Goal: Information Seeking & Learning: Learn about a topic

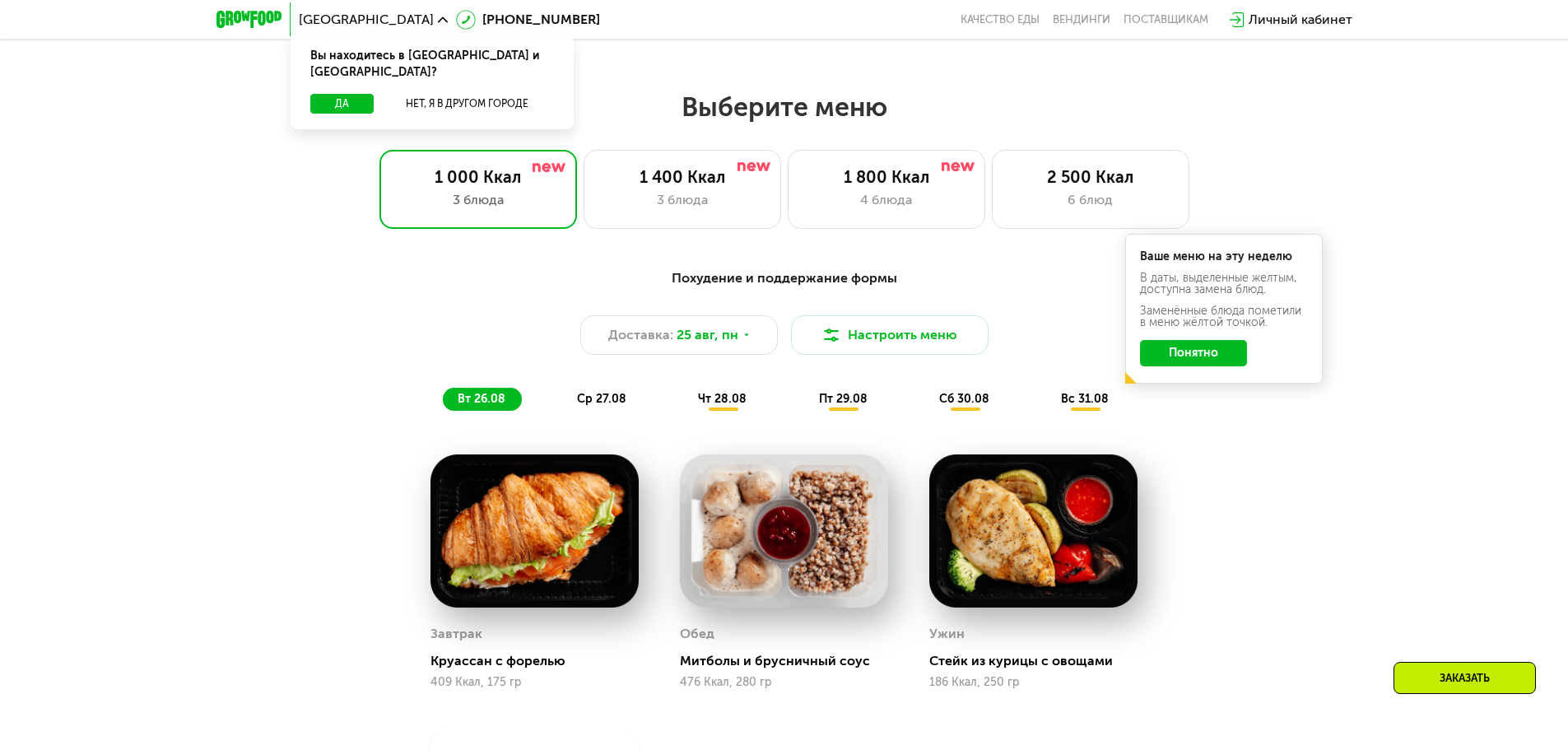
scroll to position [824, 0]
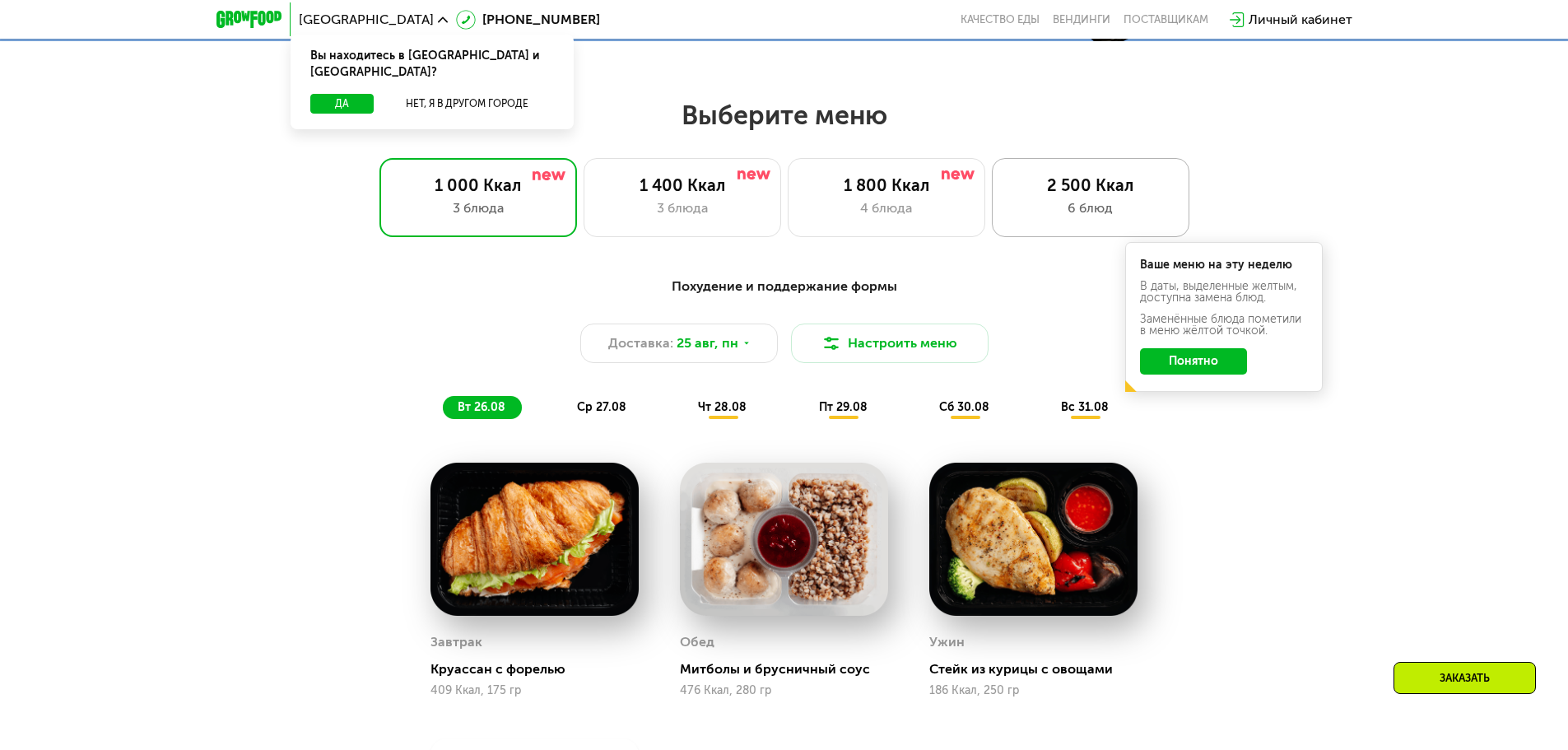
click at [1129, 201] on div "2 500 Ккал 6 блюд" at bounding box center [1091, 198] width 198 height 79
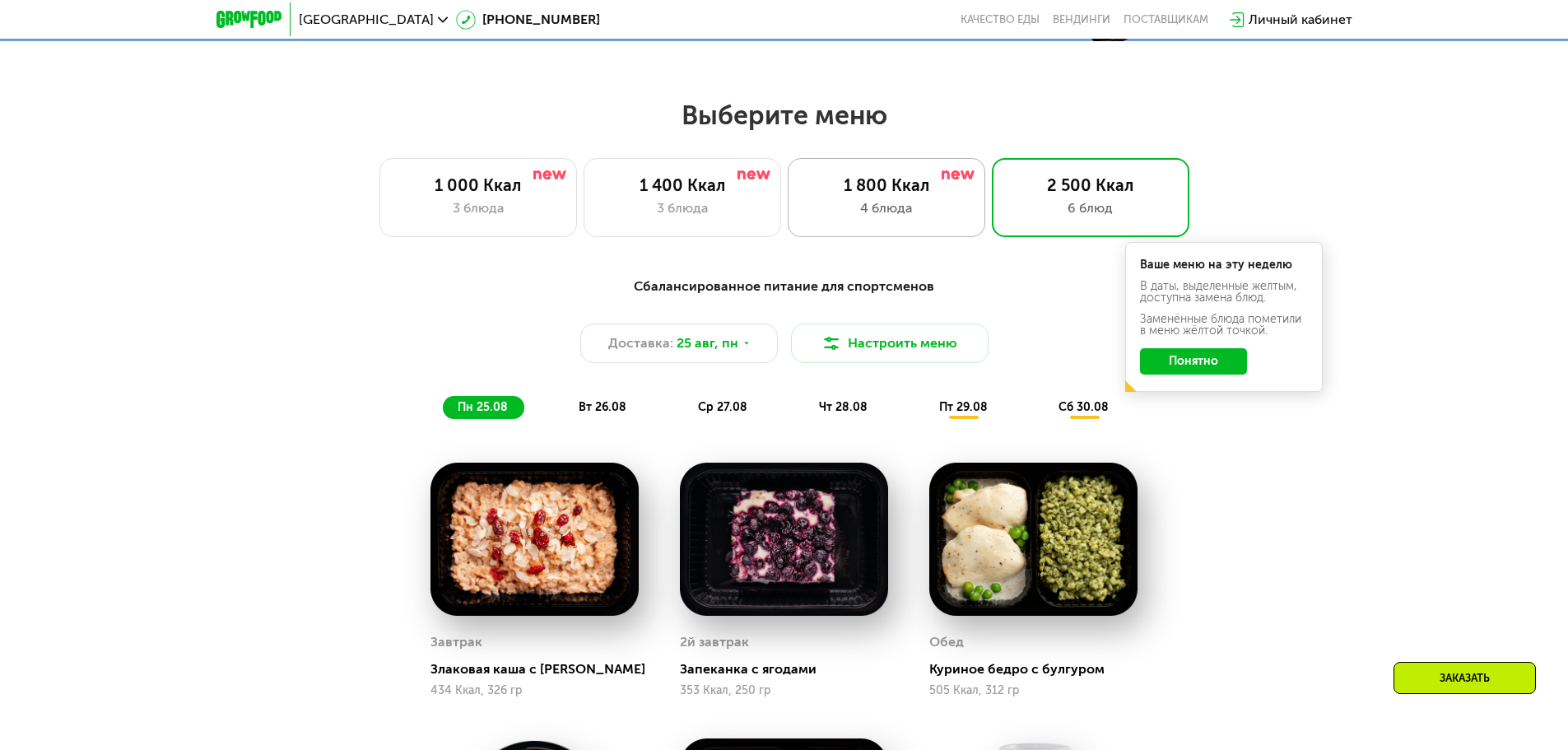
click at [992, 226] on div "1 800 Ккал 4 блюда" at bounding box center [1091, 198] width 198 height 79
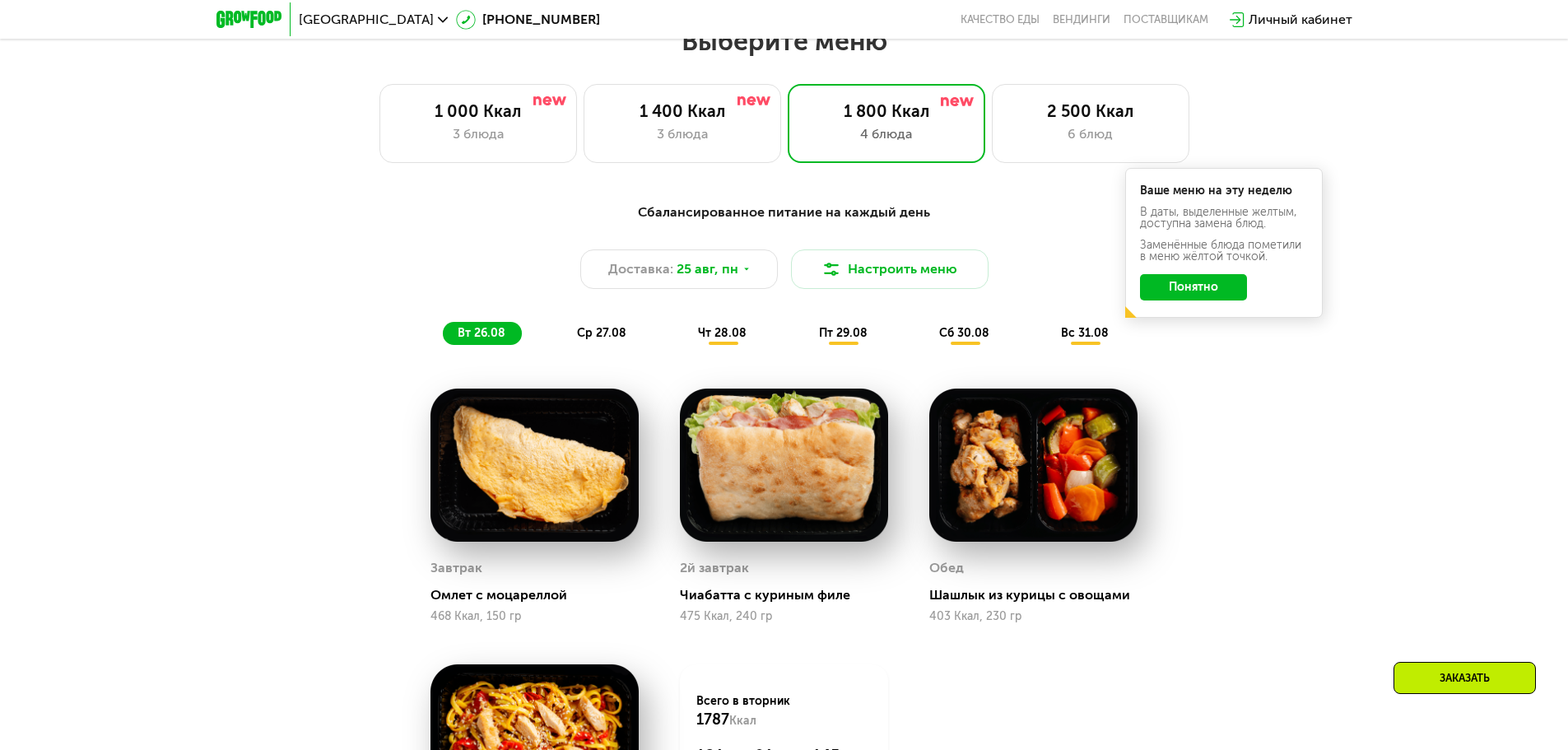
scroll to position [906, 0]
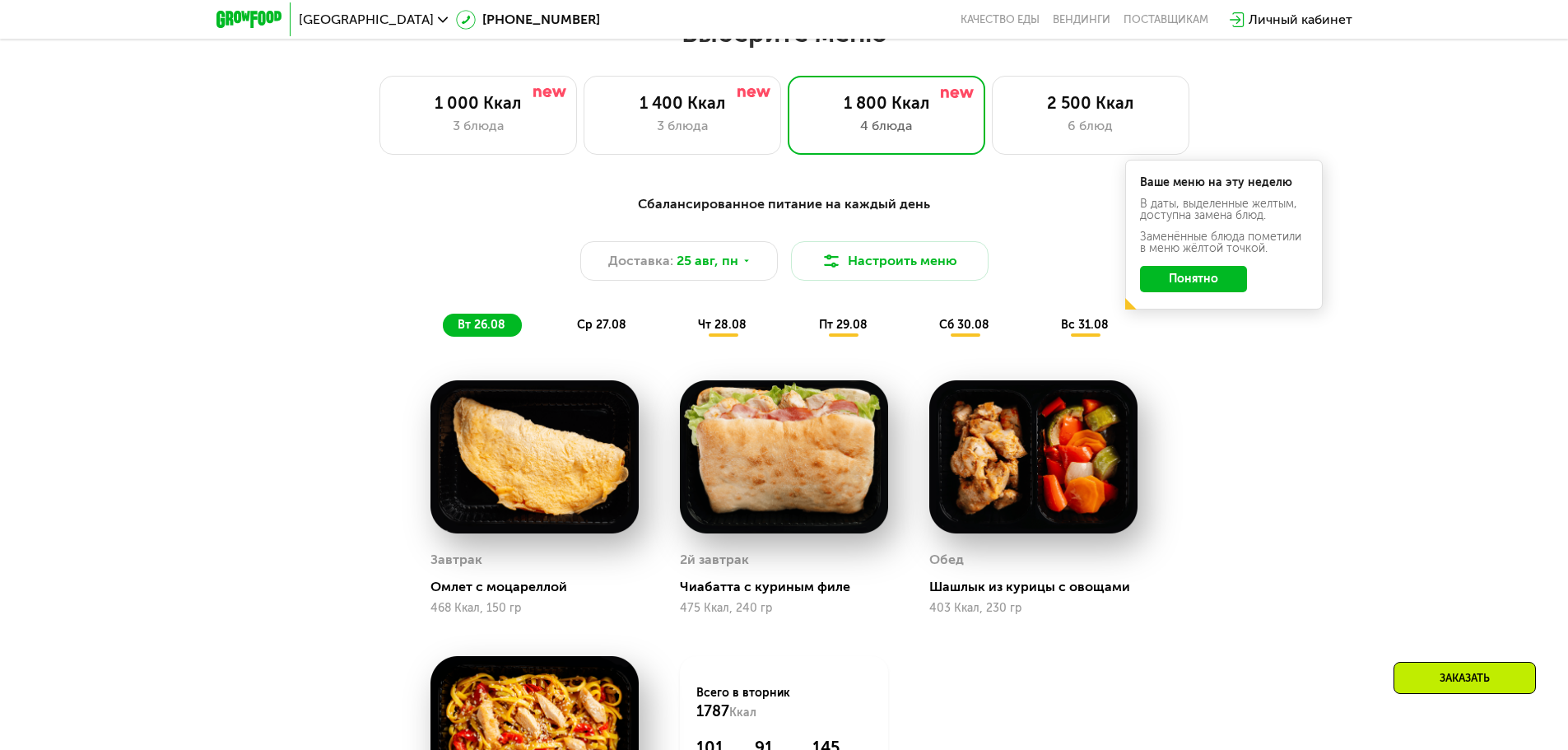
click at [683, 331] on div "ср 27.08" at bounding box center [722, 325] width 80 height 23
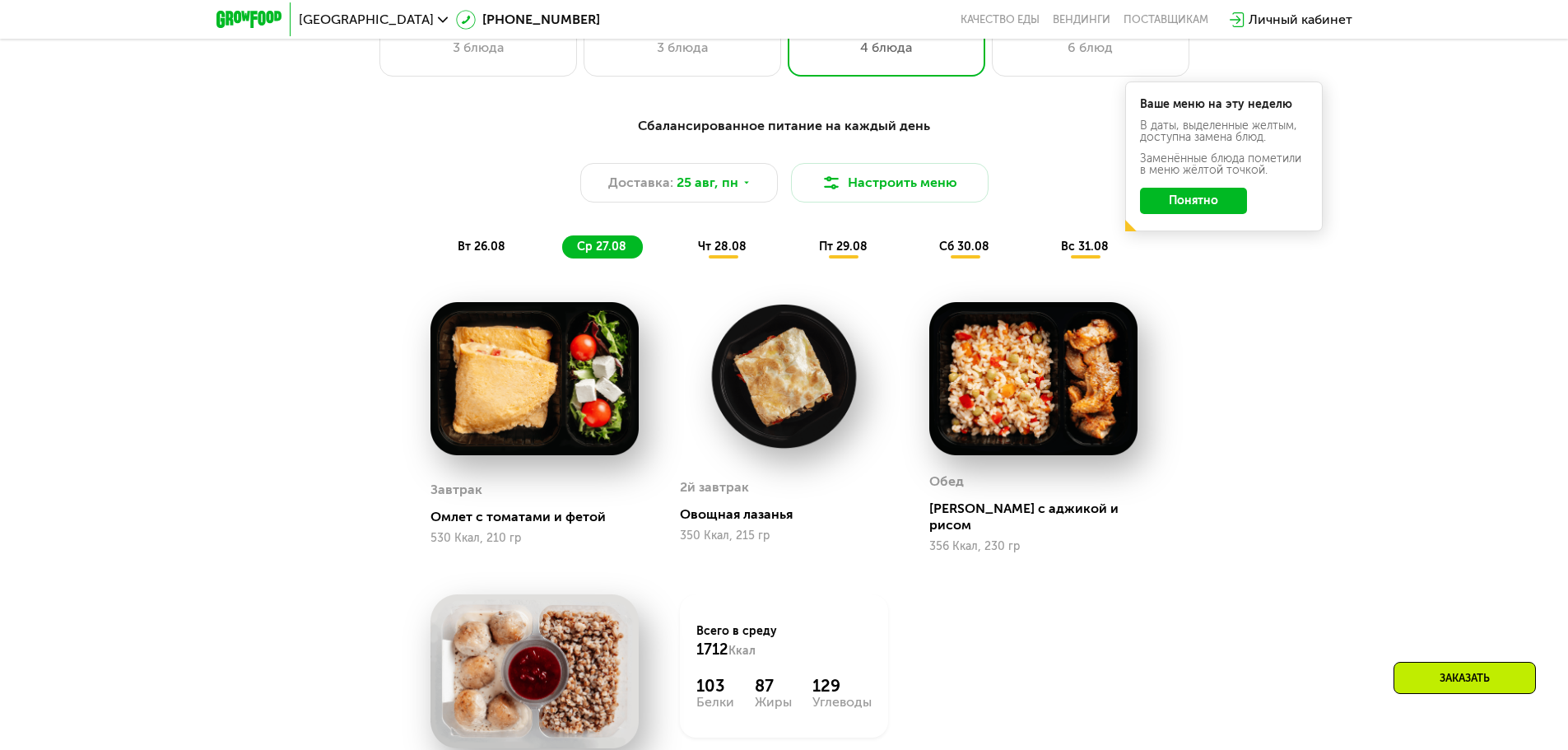
scroll to position [988, 0]
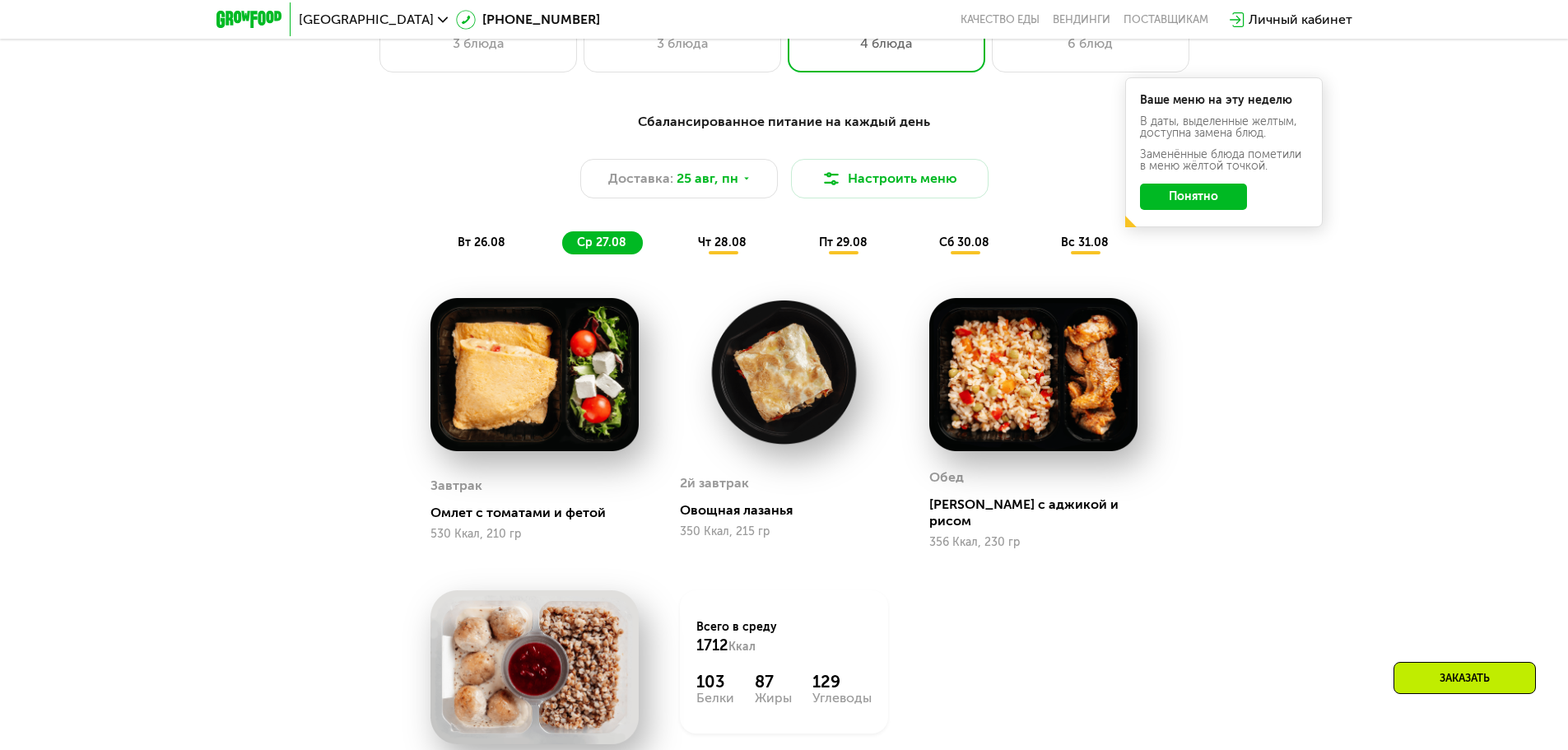
click at [748, 265] on div "Сбалансированное питание на каждый день Доставка: [DATE] Настроить меню вт 26.0…" at bounding box center [784, 183] width 994 height 163
click at [728, 250] on span "чт 28.08" at bounding box center [722, 243] width 48 height 14
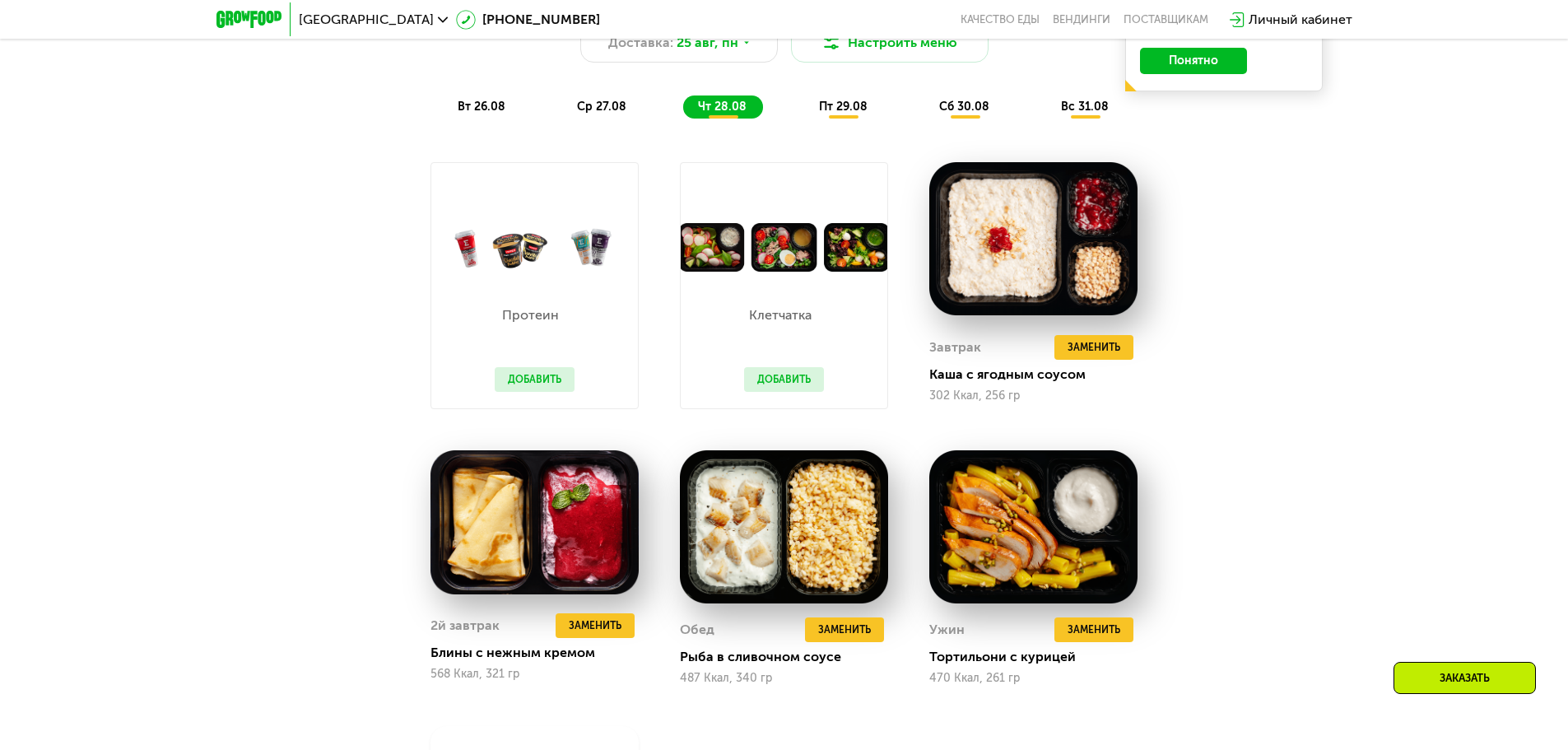
scroll to position [1235, 0]
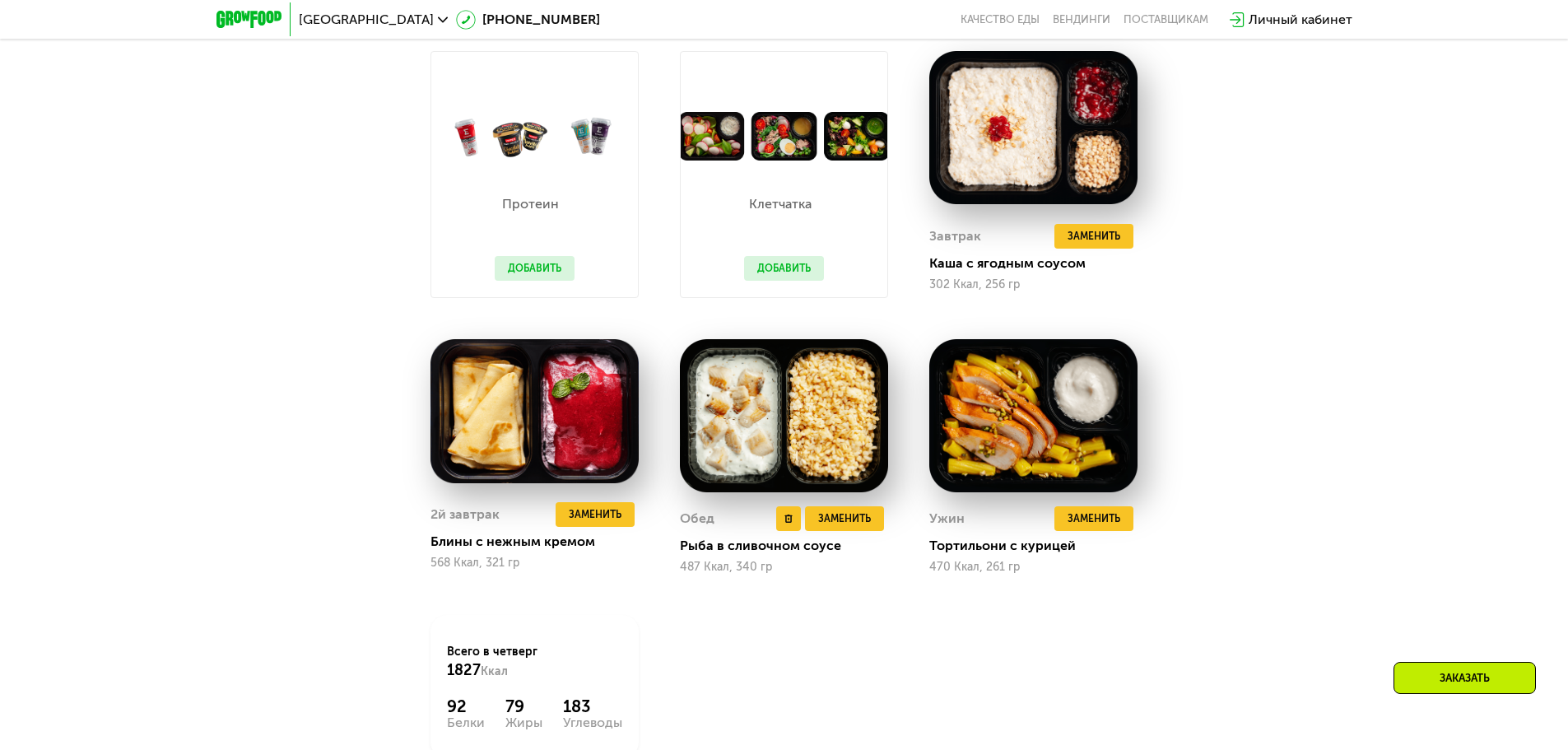
click at [748, 416] on img at bounding box center [784, 416] width 208 height 154
click at [812, 414] on img at bounding box center [784, 416] width 208 height 154
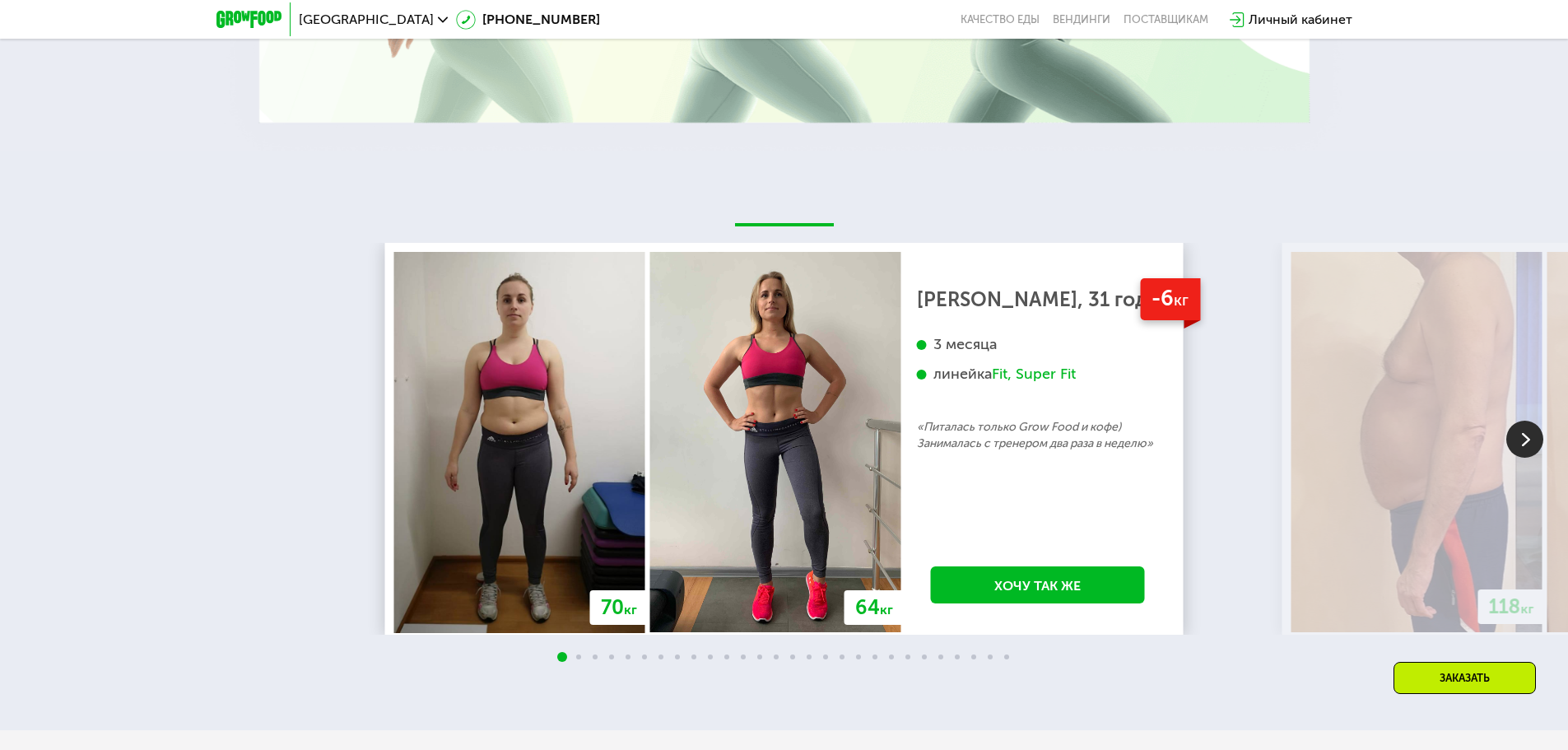
scroll to position [3294, 0]
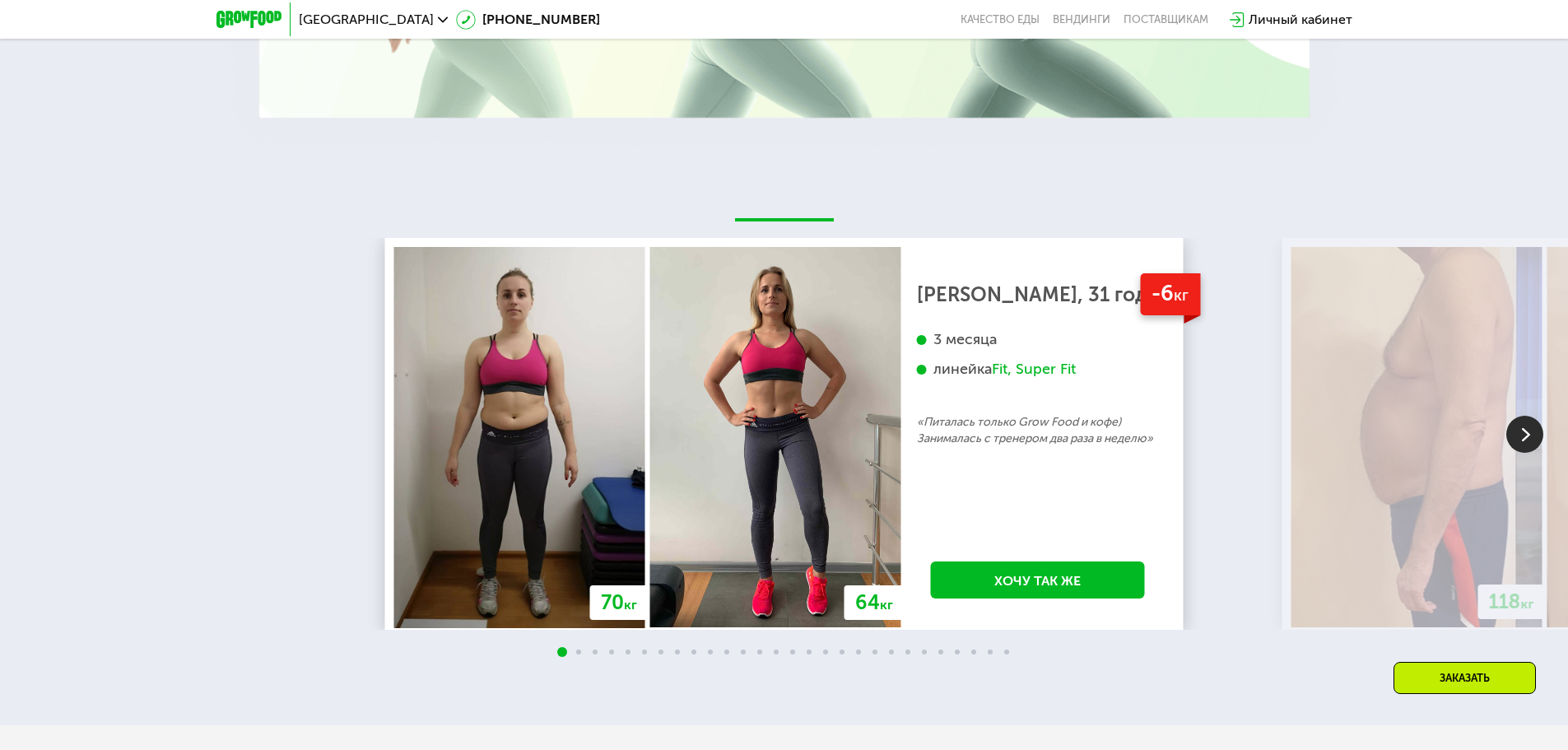
click at [1535, 448] on img at bounding box center [1525, 434] width 37 height 37
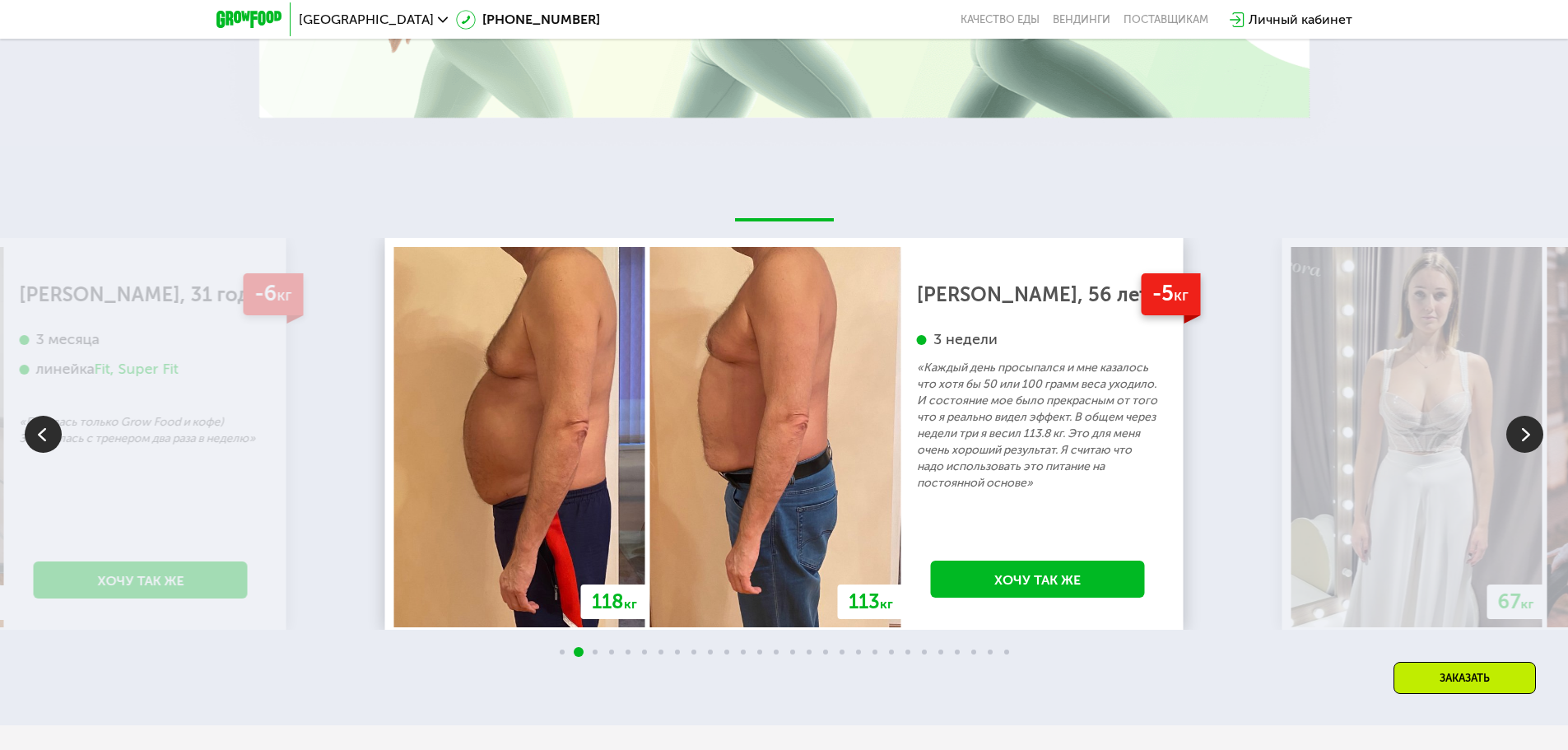
click at [1535, 448] on img at bounding box center [1525, 434] width 37 height 37
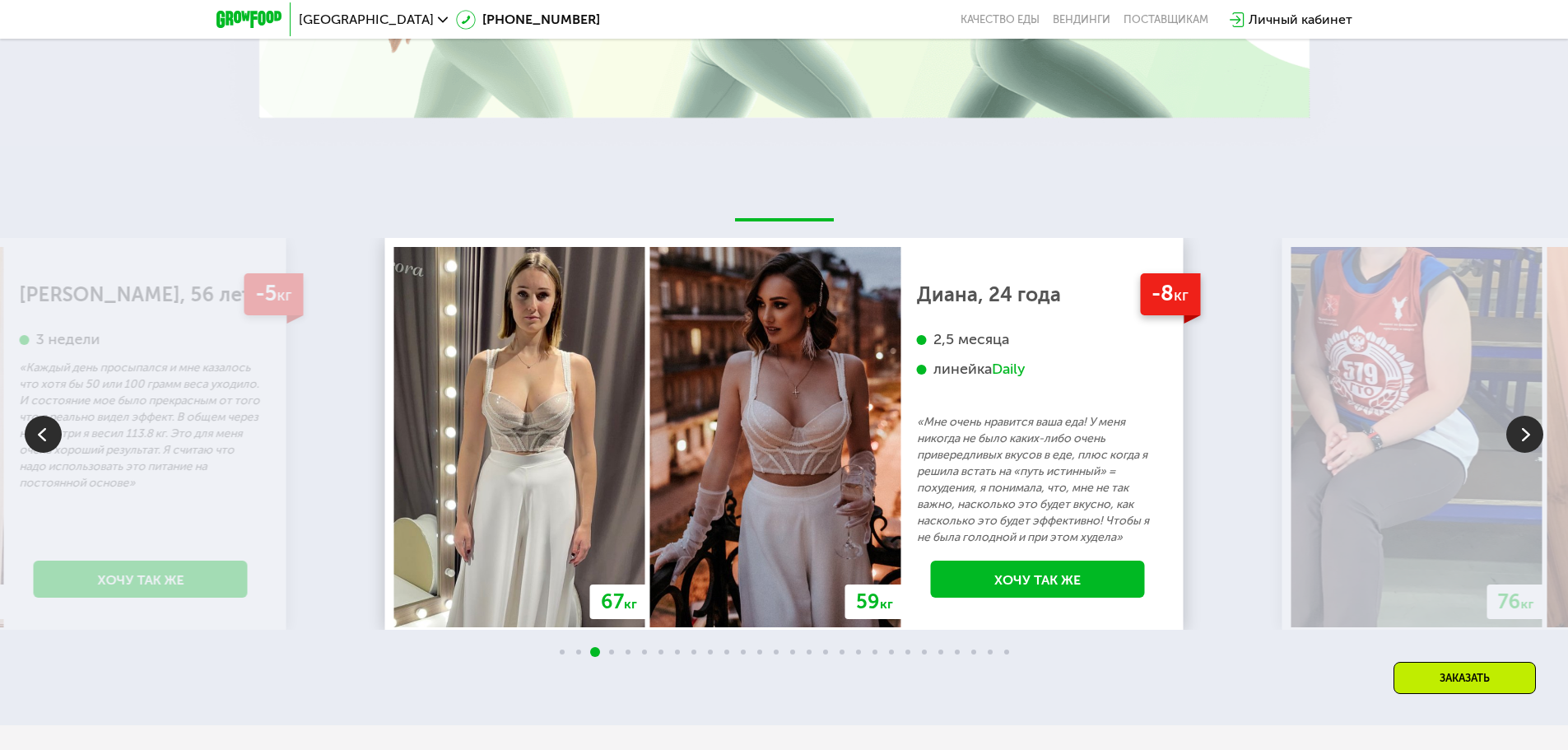
click at [1535, 448] on img at bounding box center [1525, 434] width 37 height 37
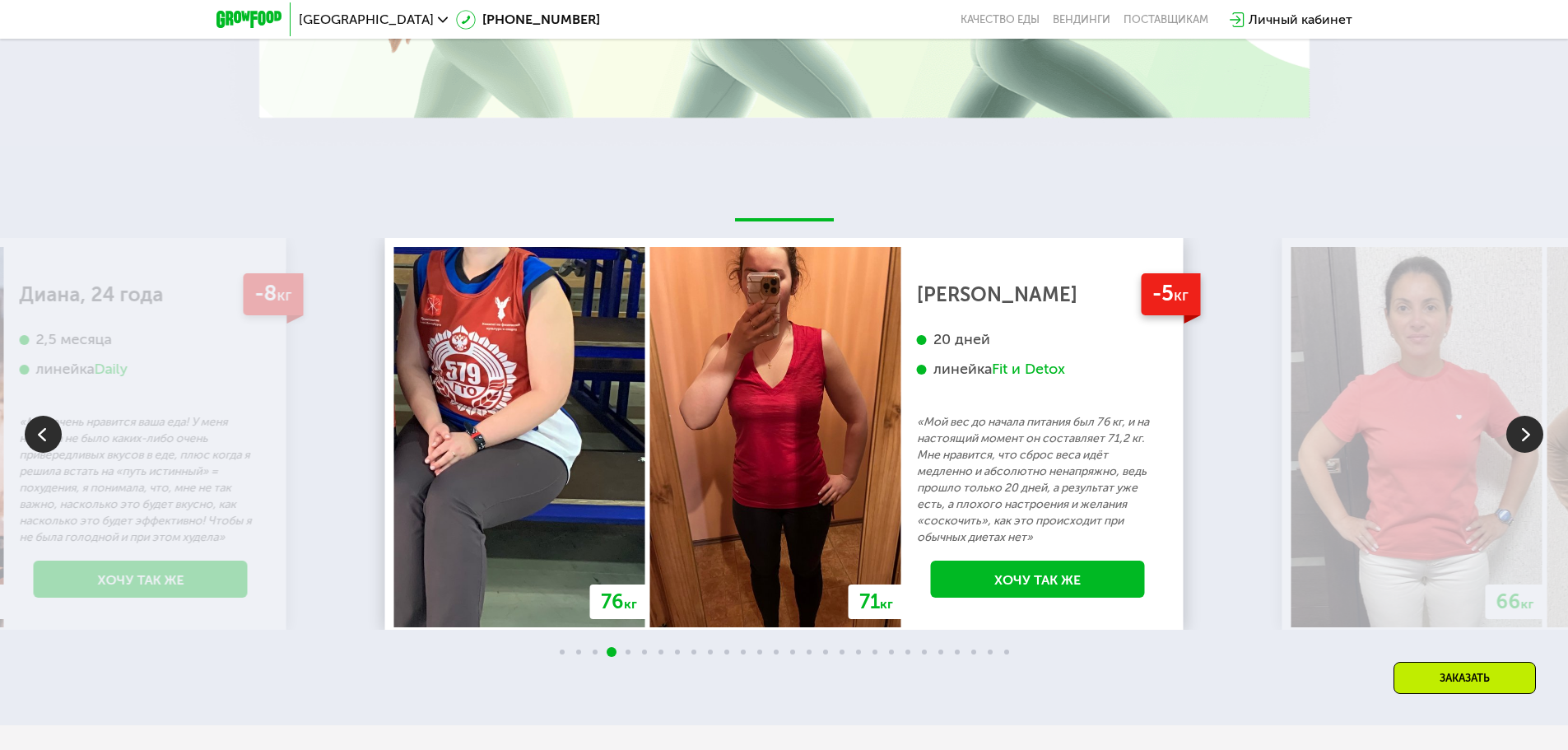
click at [1535, 448] on img at bounding box center [1525, 434] width 37 height 37
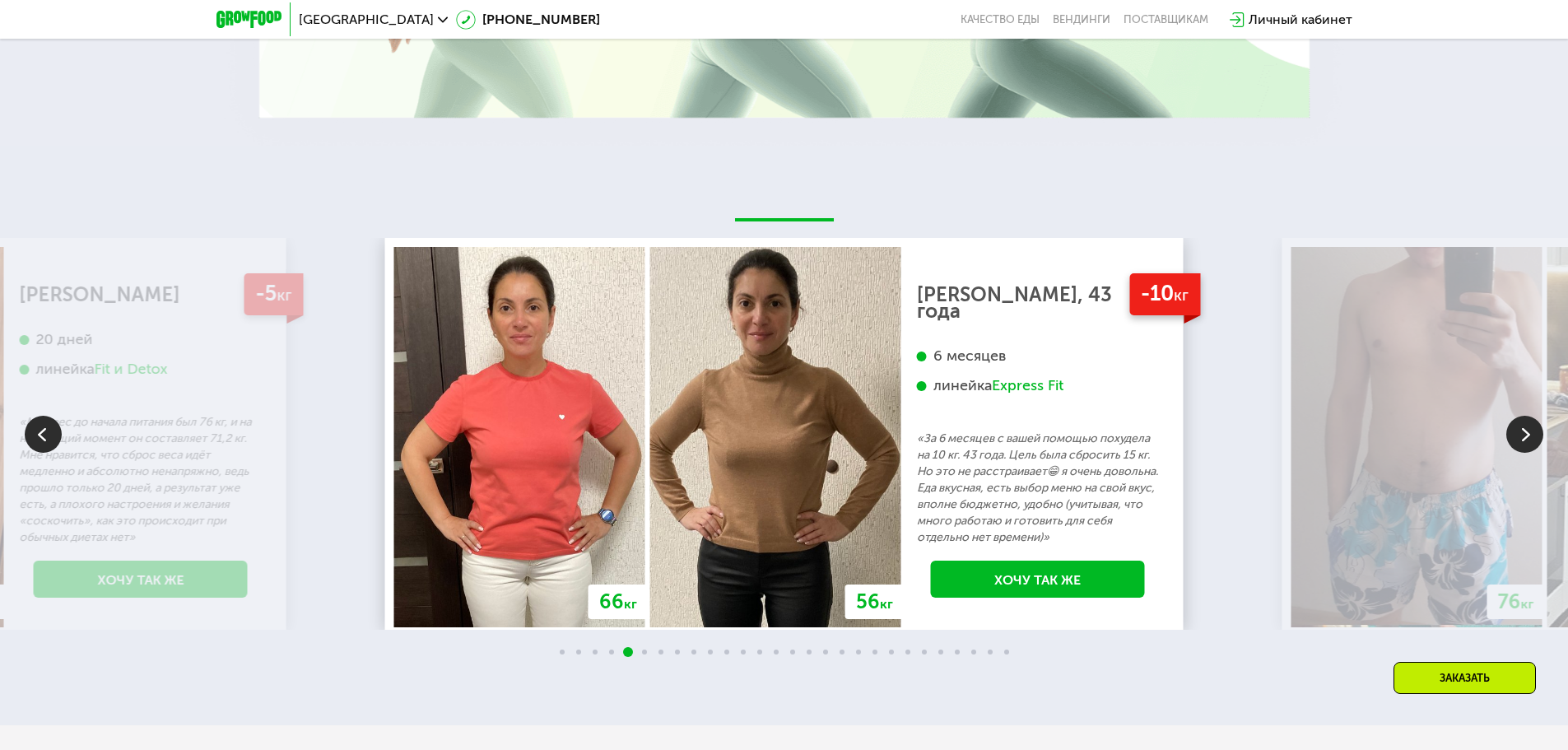
click at [1535, 448] on img at bounding box center [1525, 434] width 37 height 37
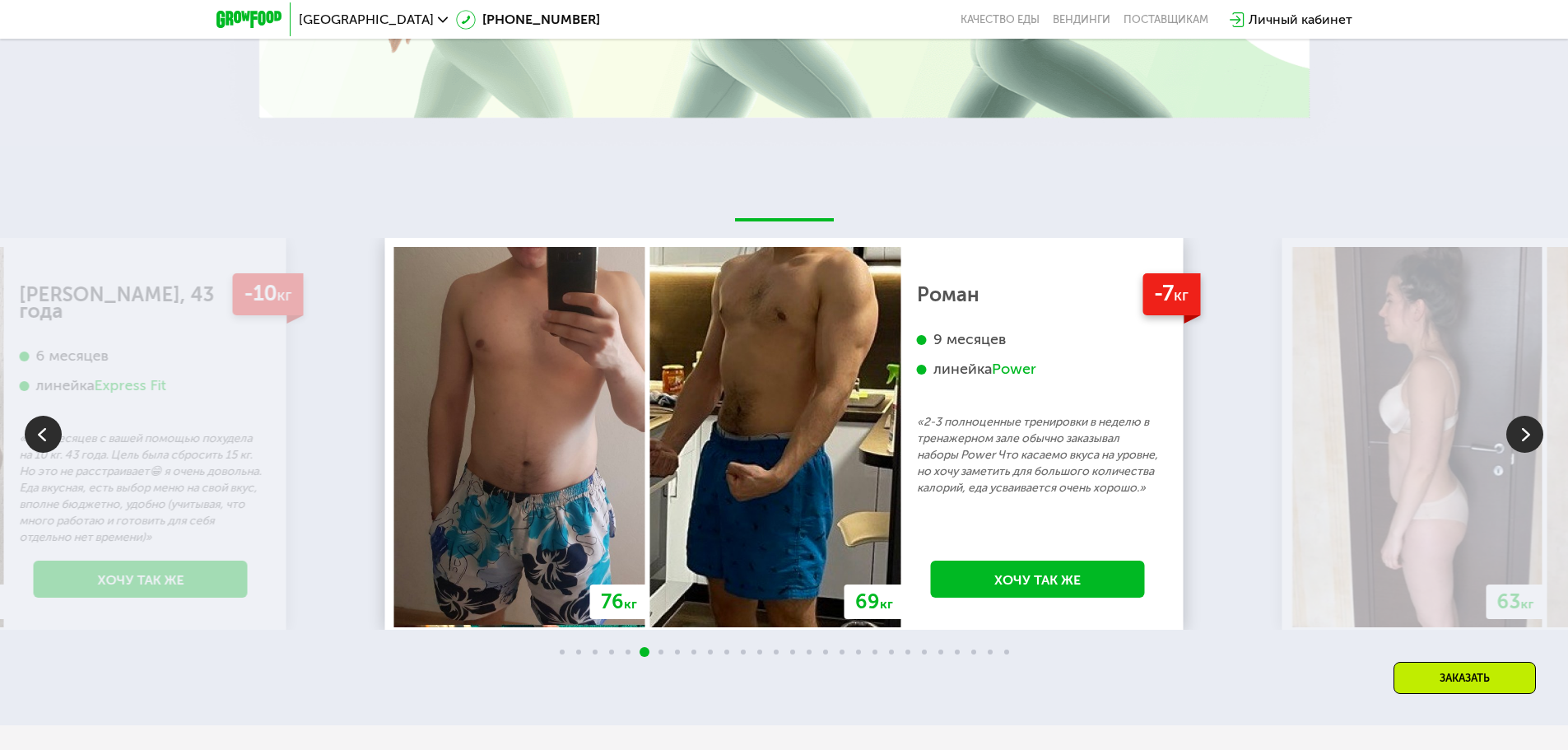
click at [1535, 448] on img at bounding box center [1525, 434] width 37 height 37
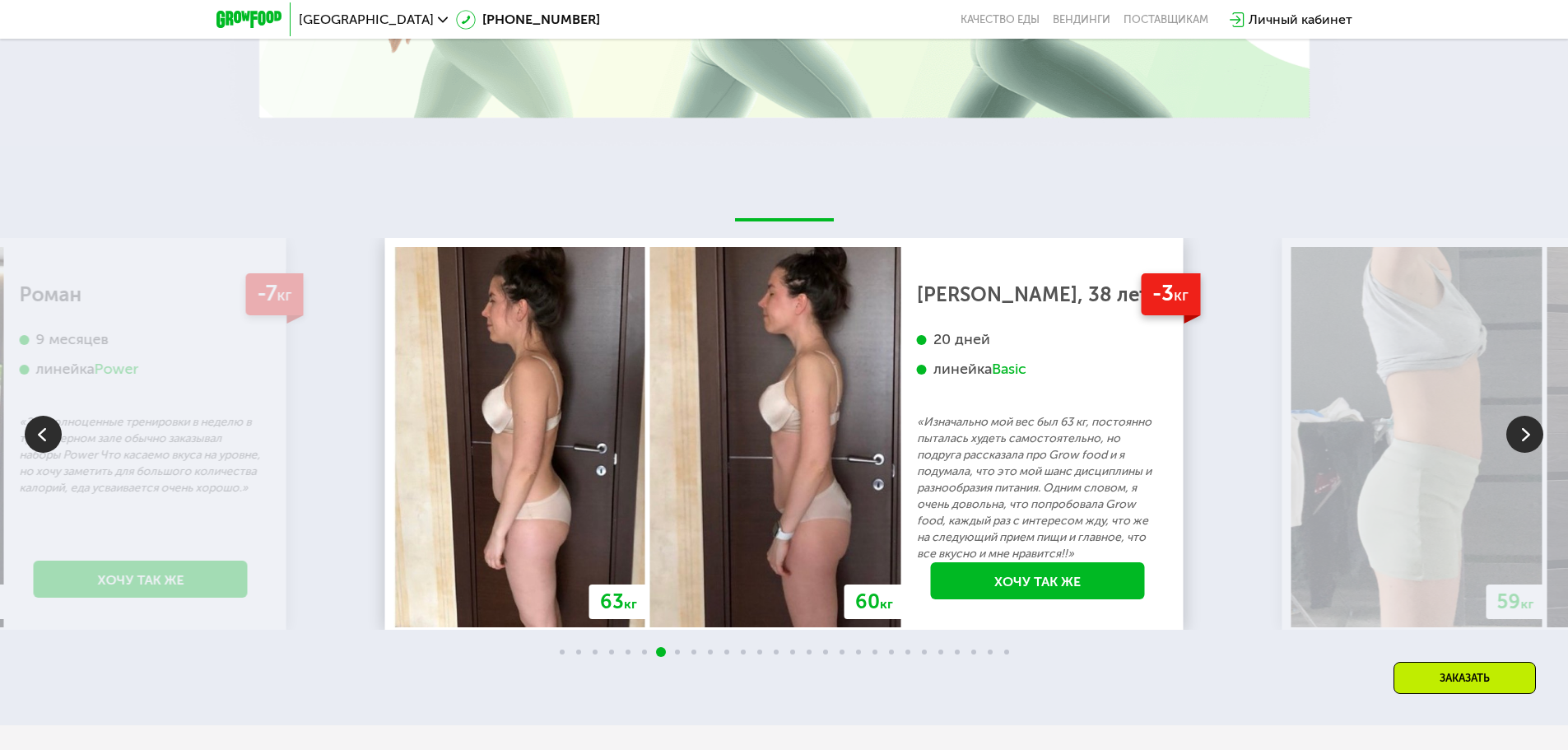
click at [1535, 448] on img at bounding box center [1525, 434] width 37 height 37
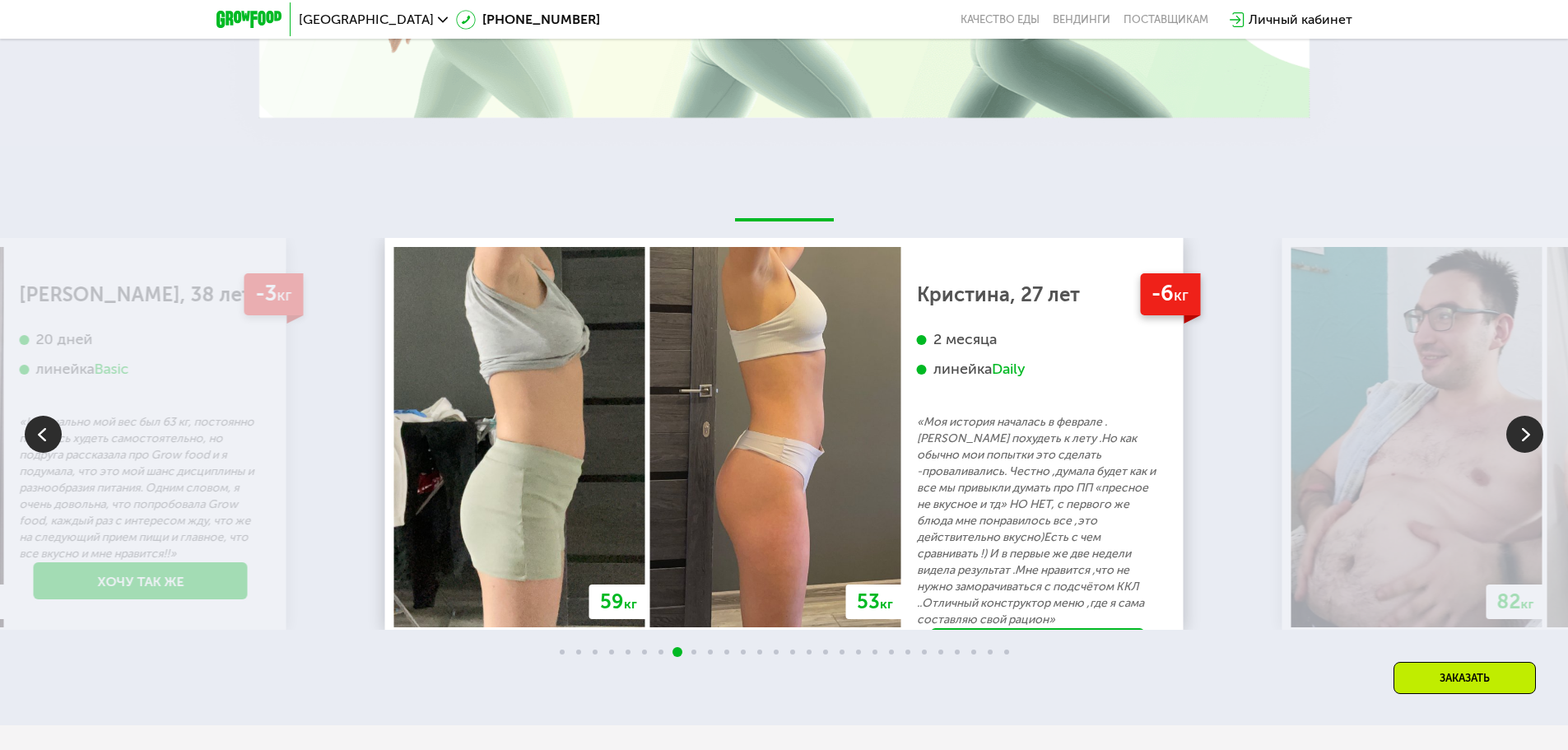
click at [1535, 448] on img at bounding box center [1525, 434] width 37 height 37
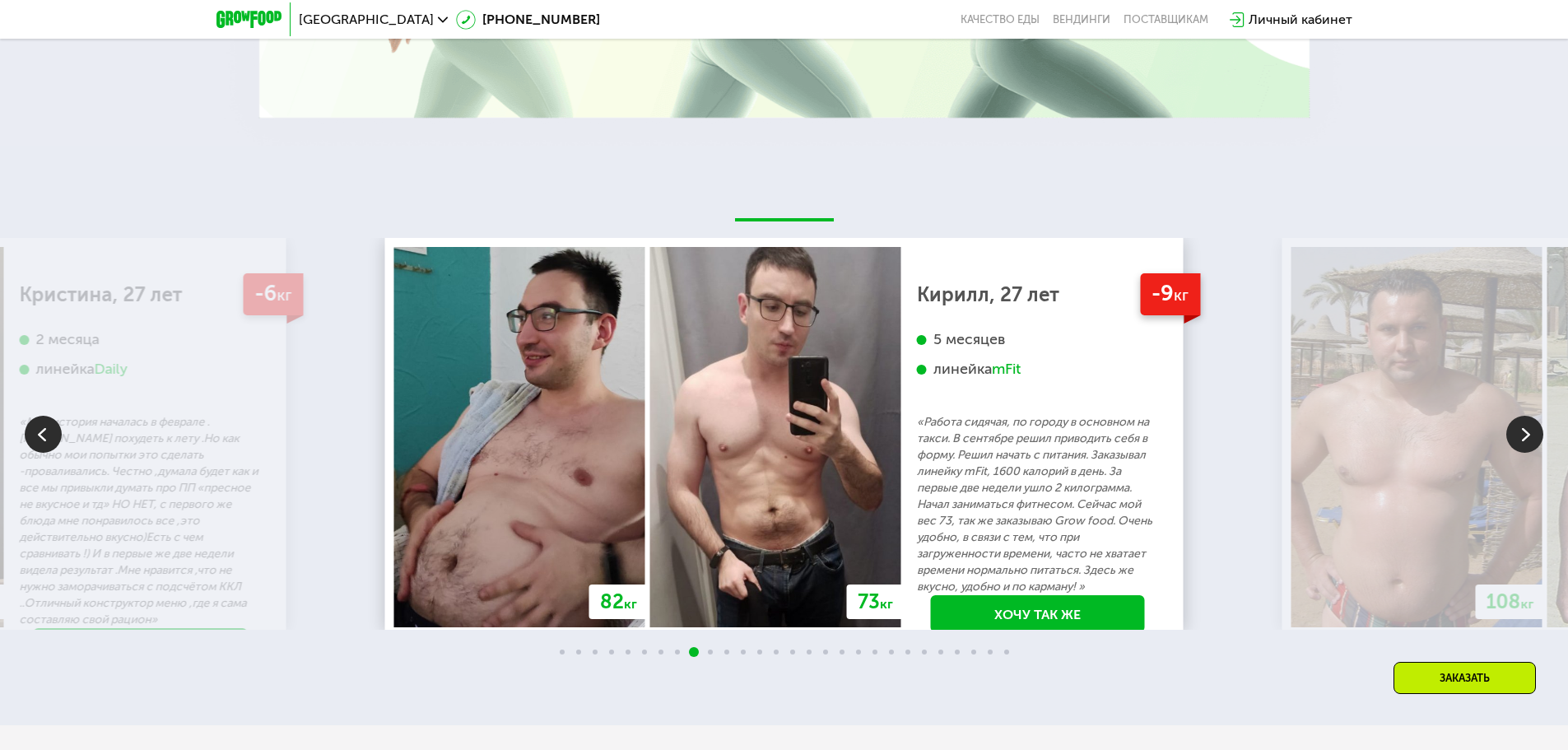
click at [1535, 448] on img at bounding box center [1525, 434] width 37 height 37
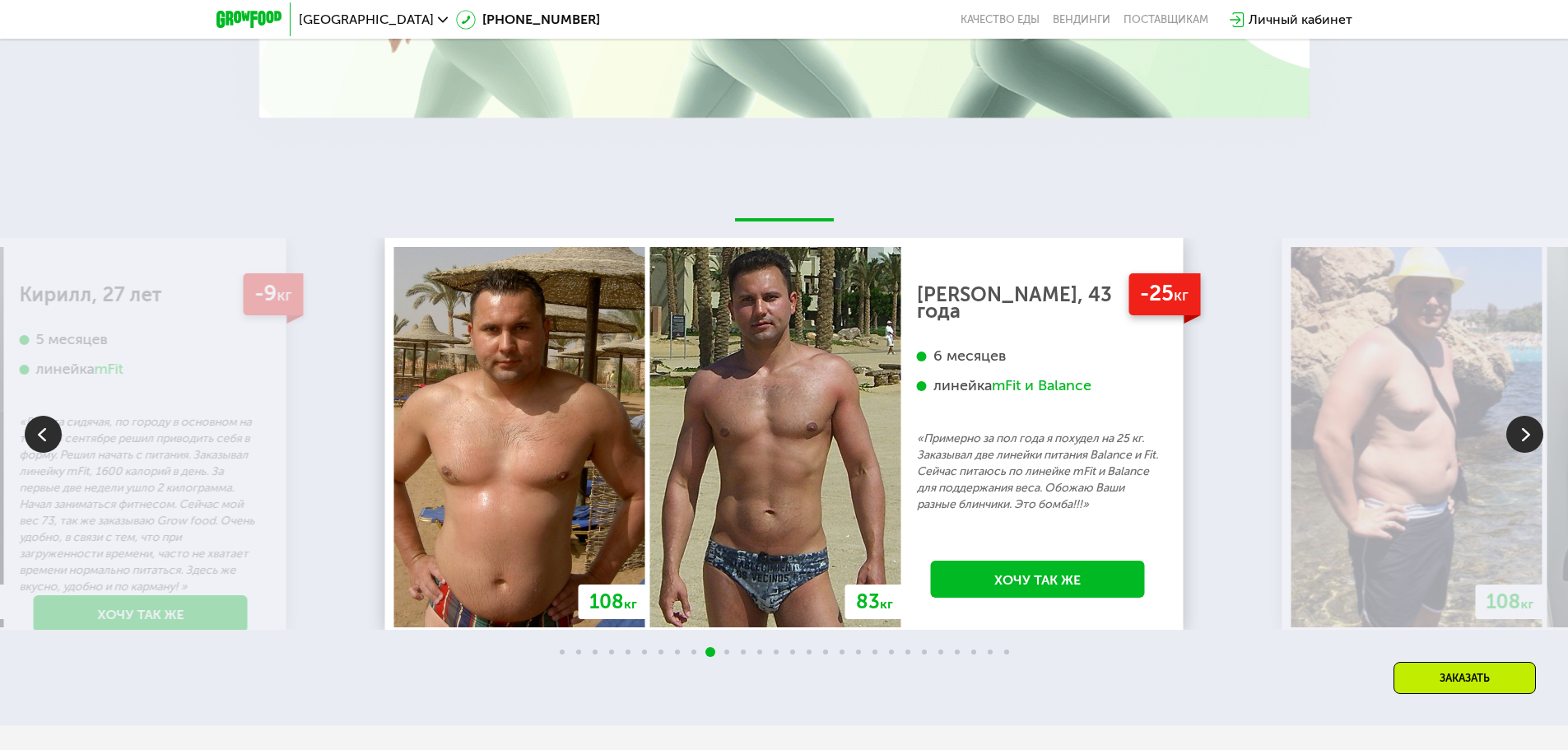
click at [1535, 448] on img at bounding box center [1525, 434] width 37 height 37
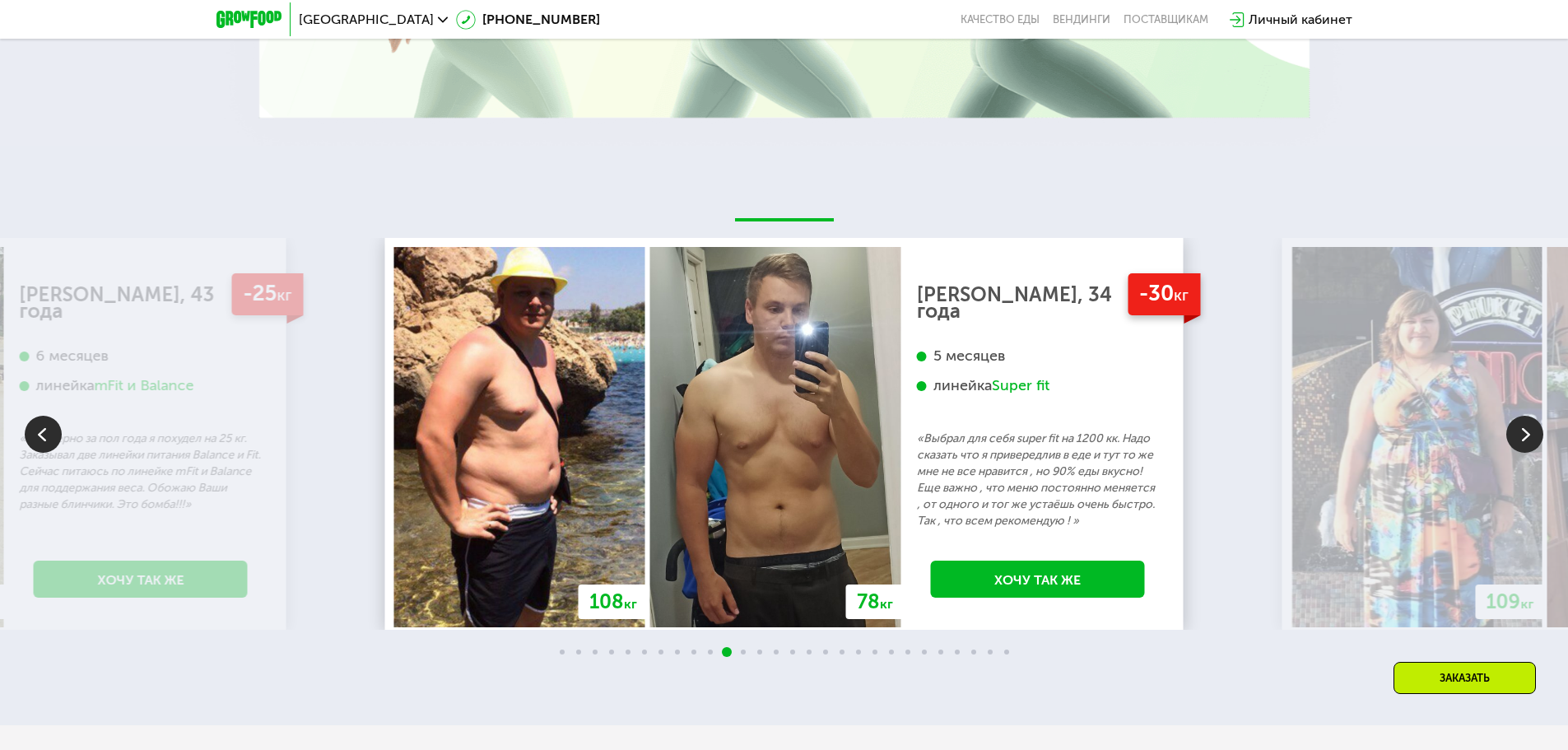
click at [1520, 436] on img at bounding box center [1525, 434] width 37 height 37
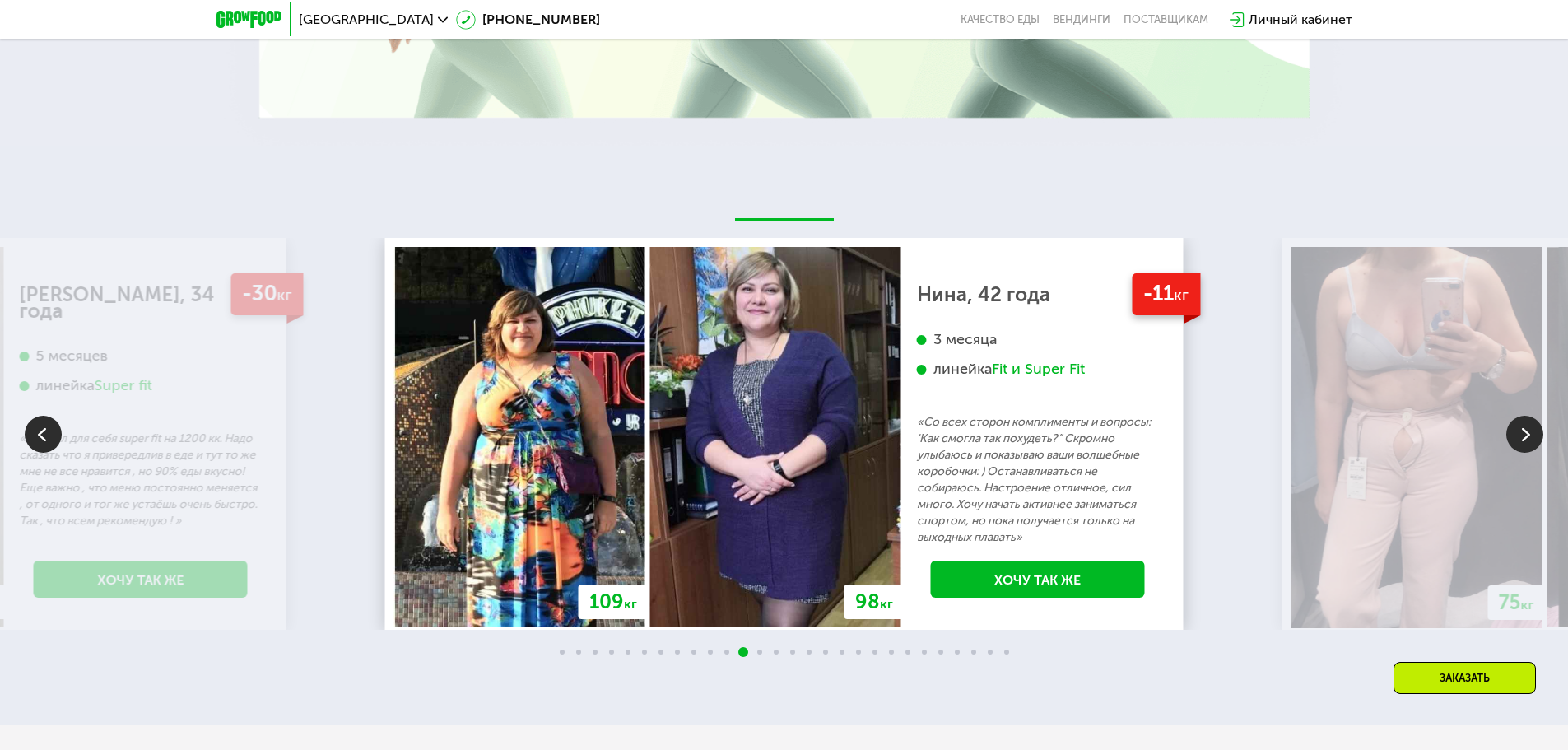
click at [1520, 436] on img at bounding box center [1525, 434] width 37 height 37
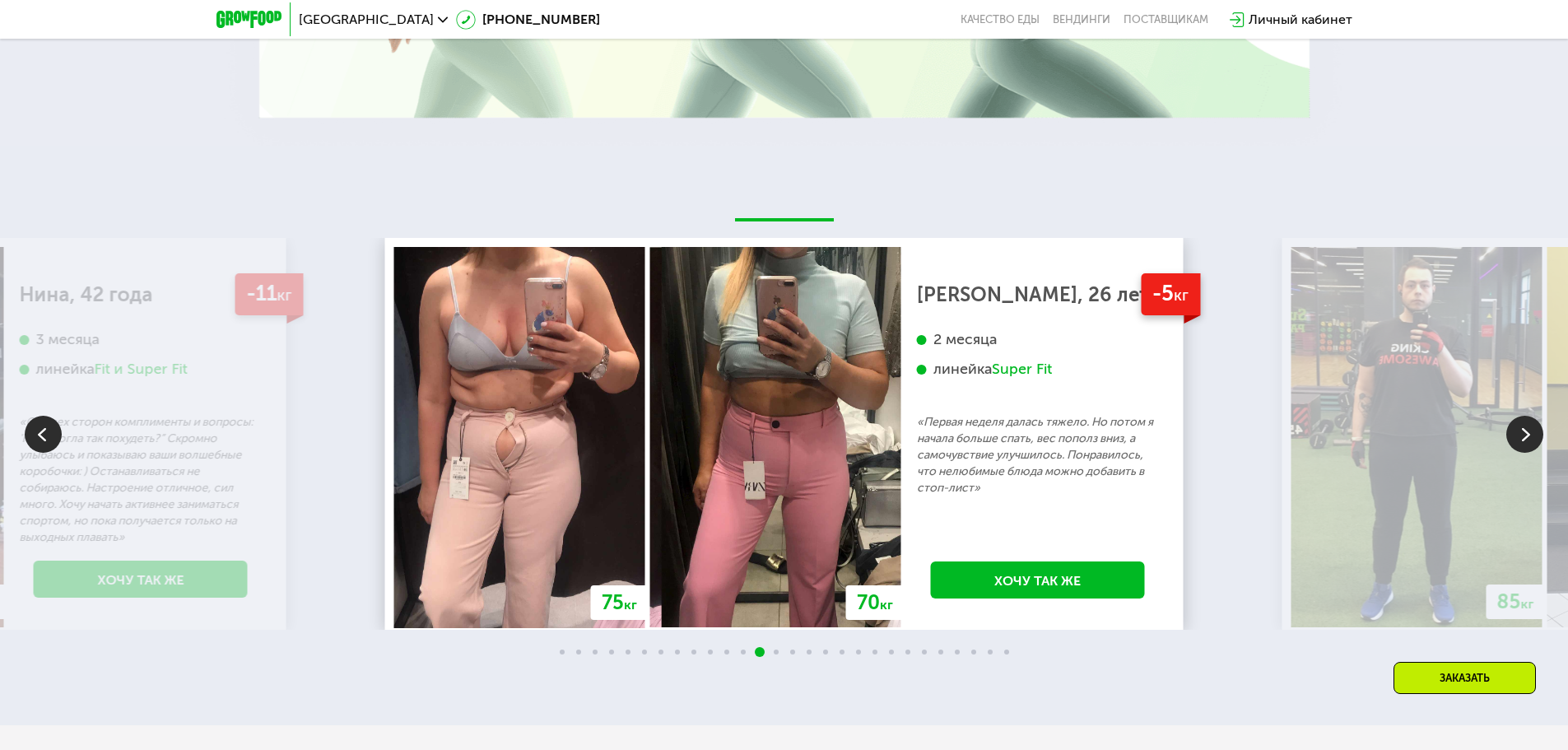
click at [1536, 441] on img at bounding box center [1525, 434] width 37 height 37
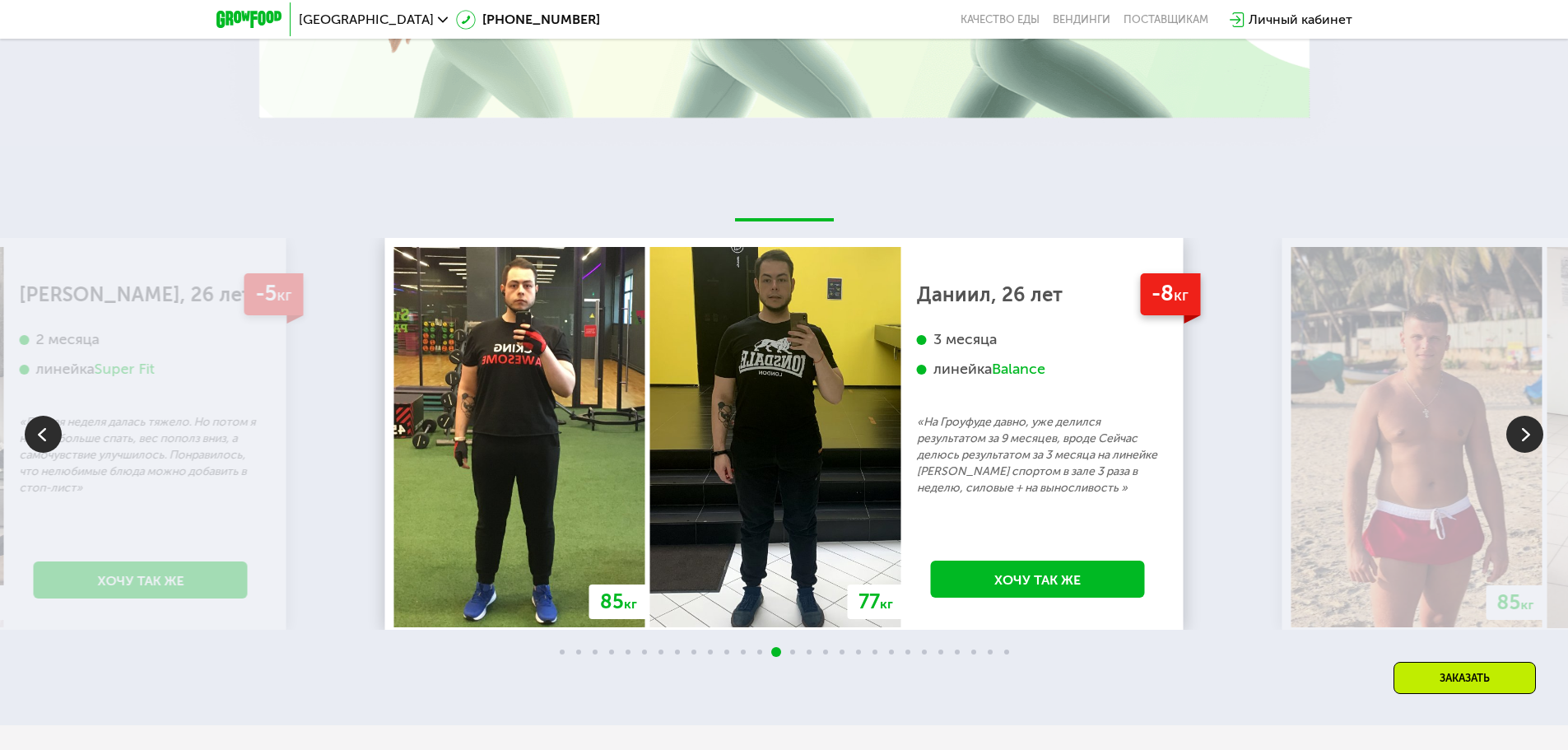
click at [1536, 441] on img at bounding box center [1525, 434] width 37 height 37
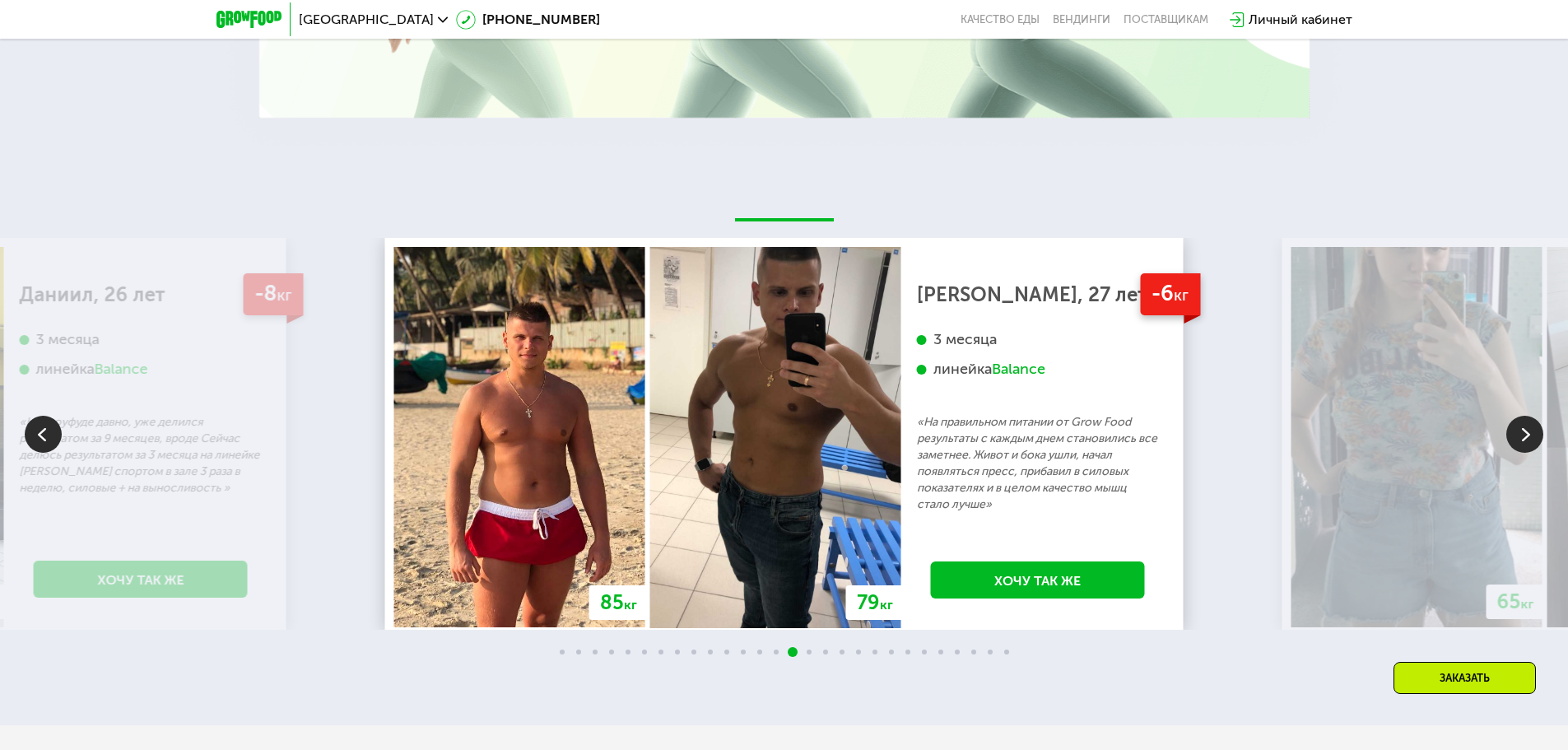
click at [1536, 441] on img at bounding box center [1525, 434] width 37 height 37
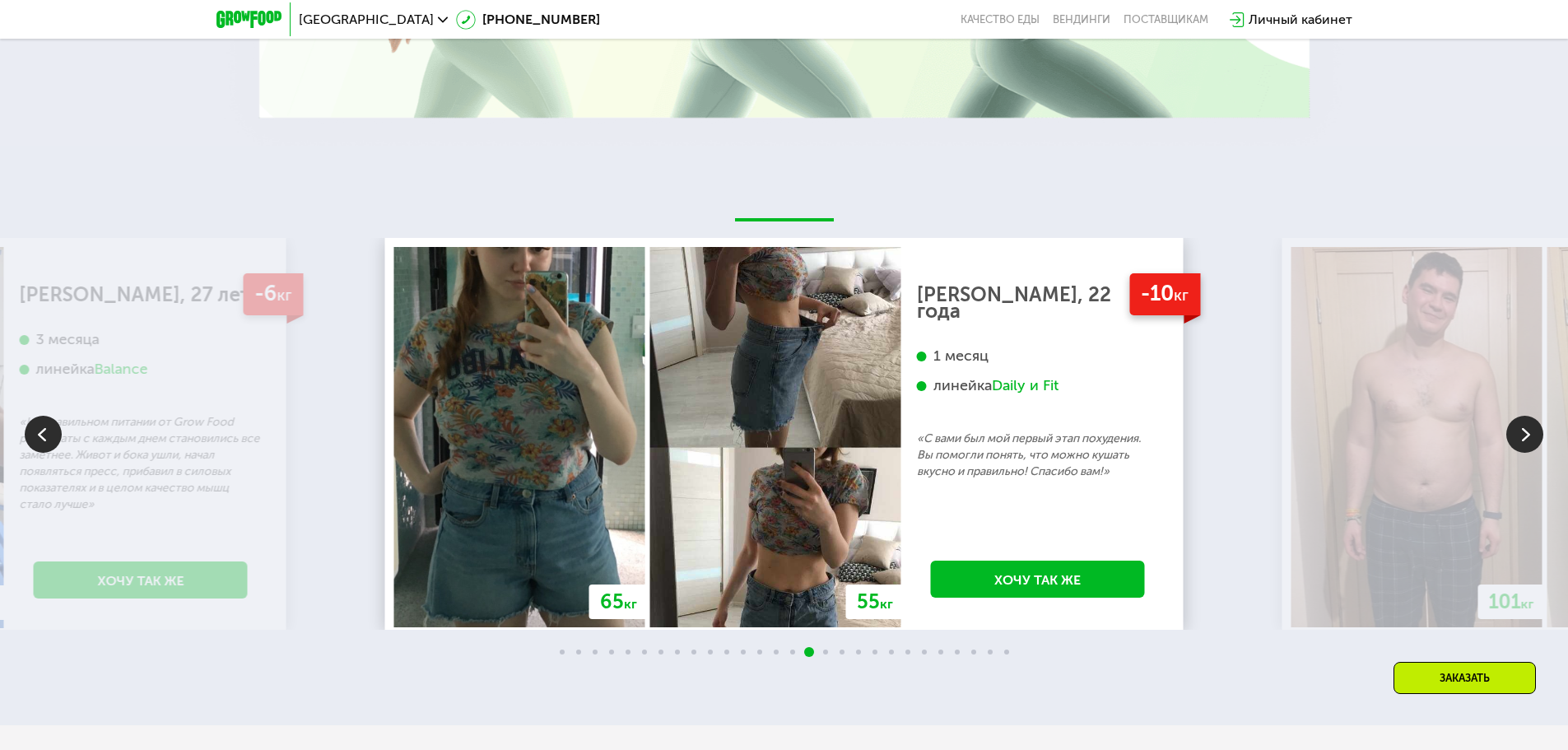
click at [1536, 441] on img at bounding box center [1525, 434] width 37 height 37
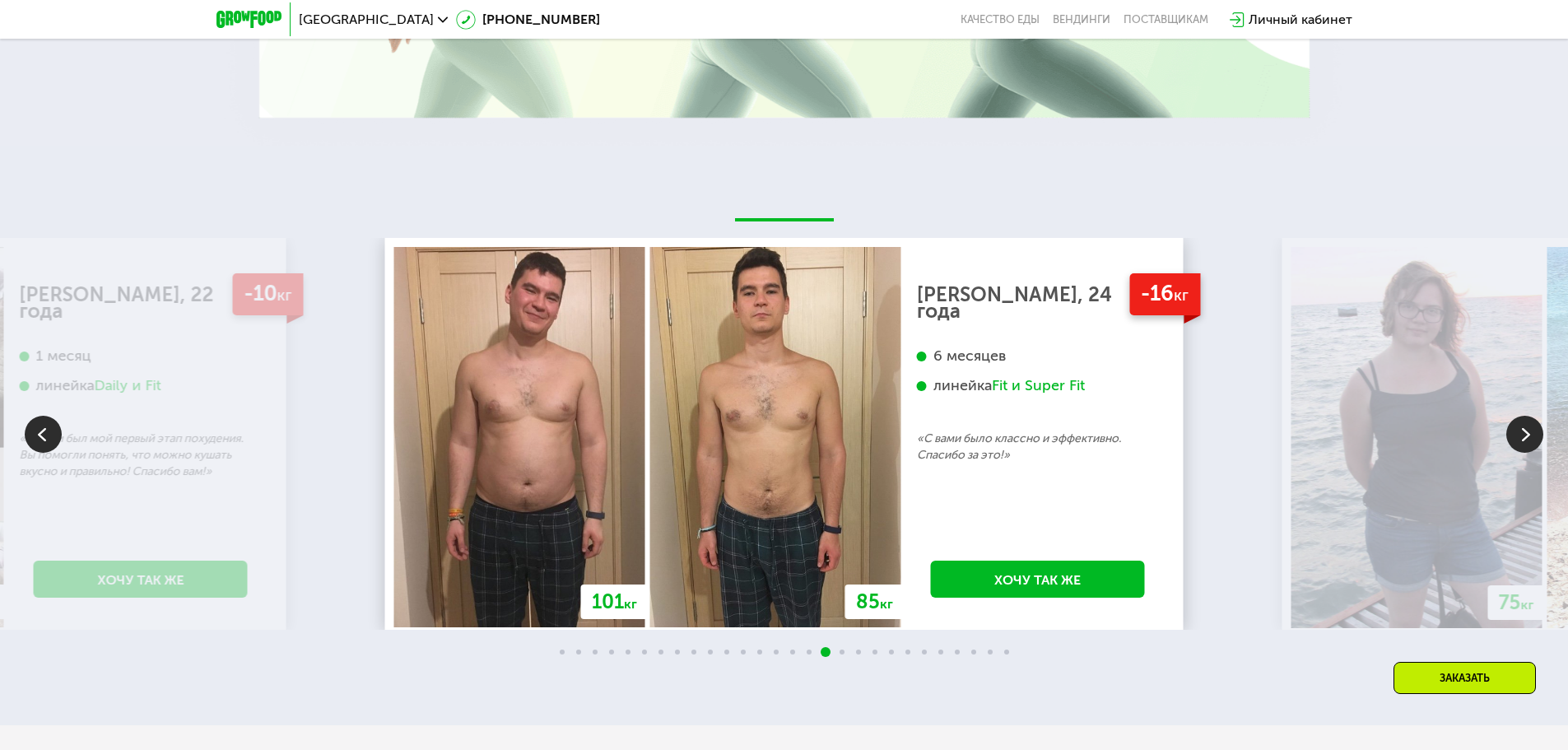
click at [1536, 441] on img at bounding box center [1525, 434] width 37 height 37
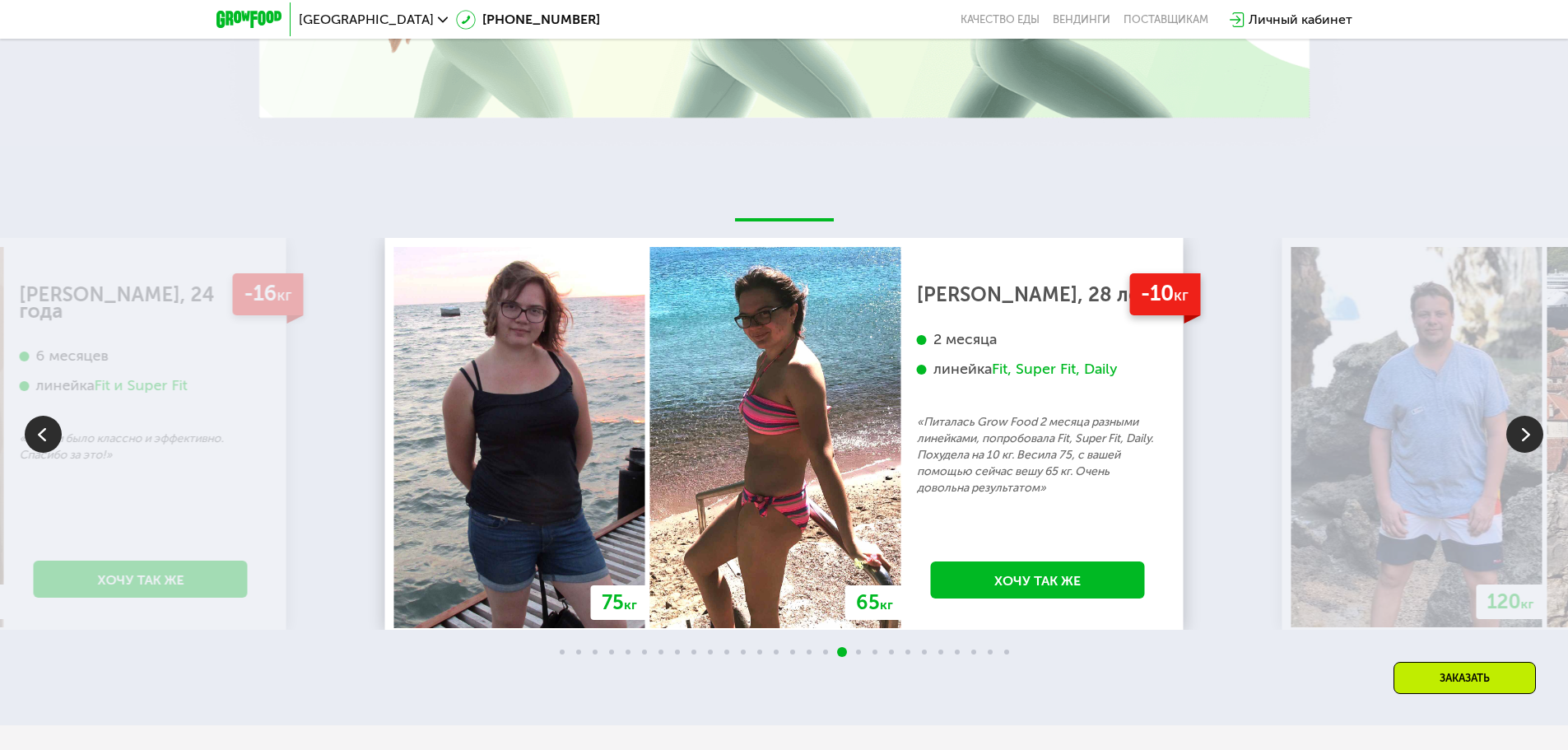
click at [1536, 441] on img at bounding box center [1525, 434] width 37 height 37
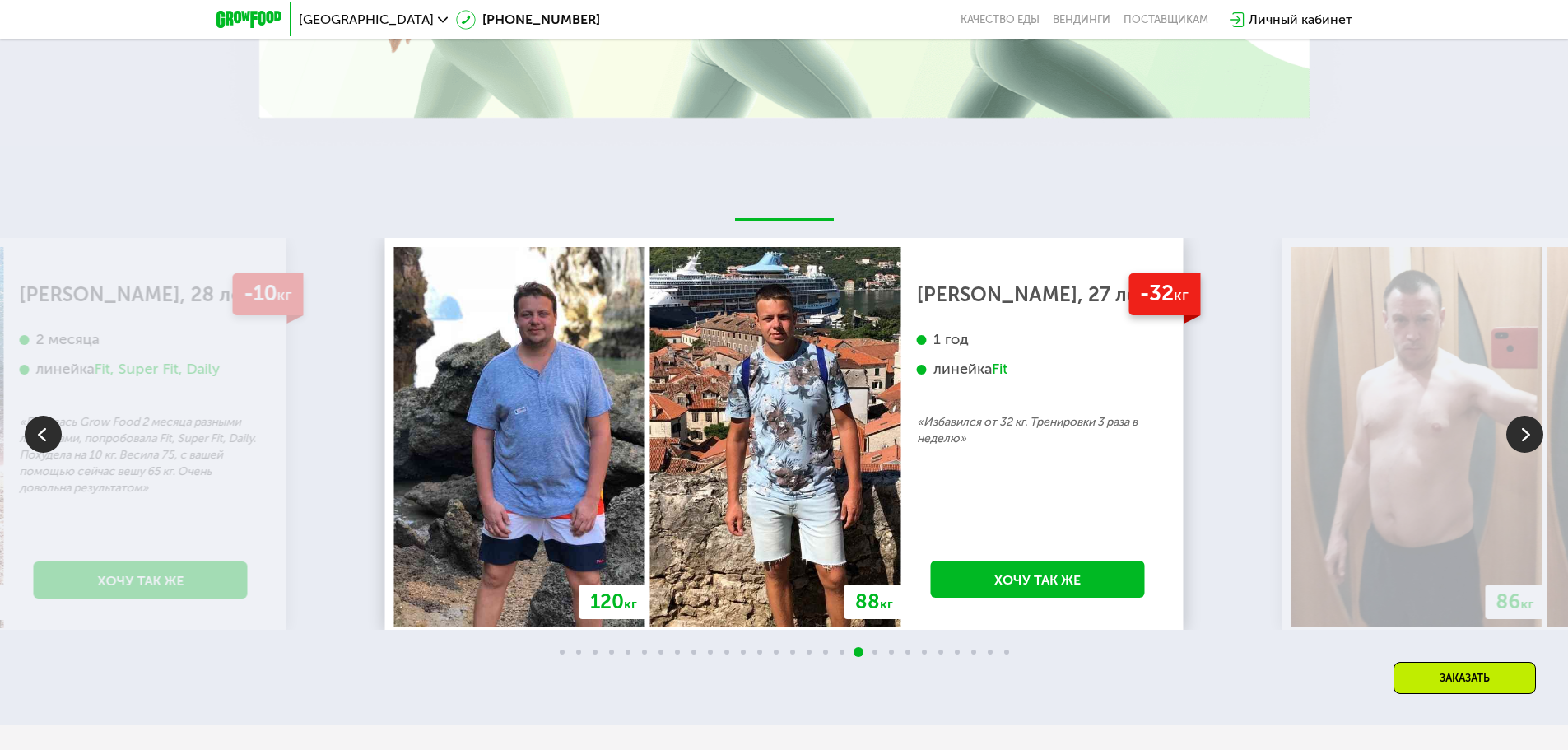
click at [1536, 441] on img at bounding box center [1525, 434] width 37 height 37
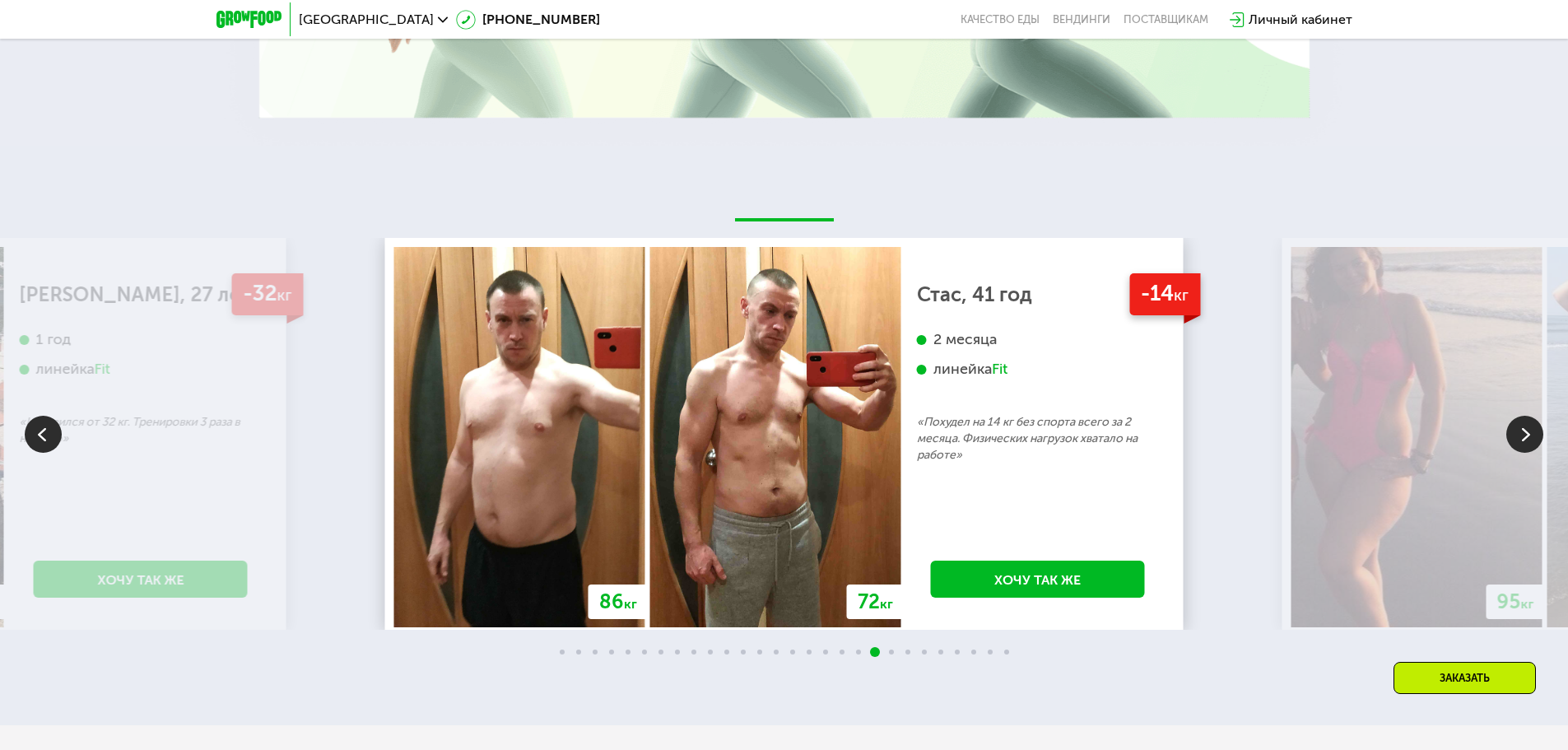
click at [1530, 450] on img at bounding box center [1525, 434] width 37 height 37
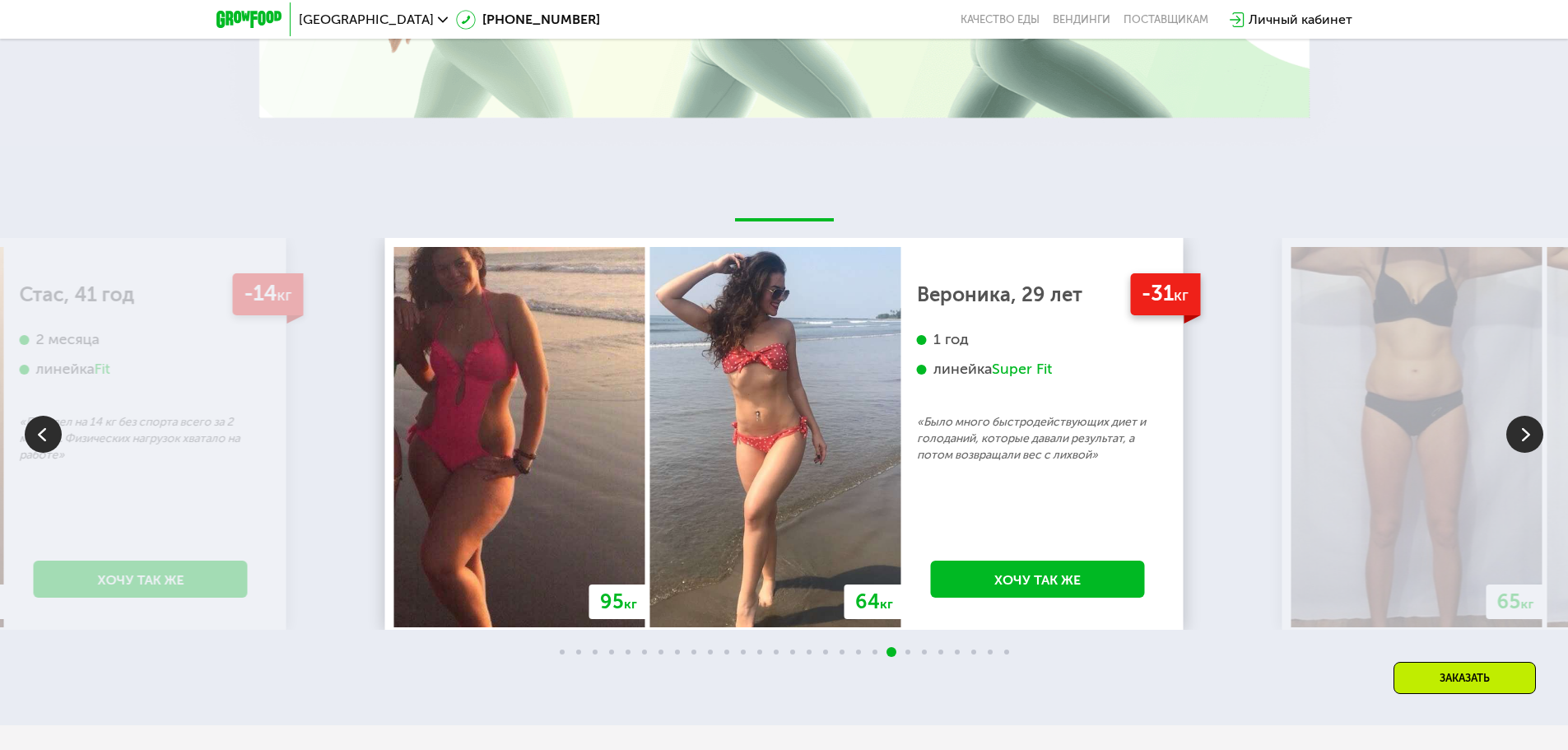
click at [1530, 450] on img at bounding box center [1525, 434] width 37 height 37
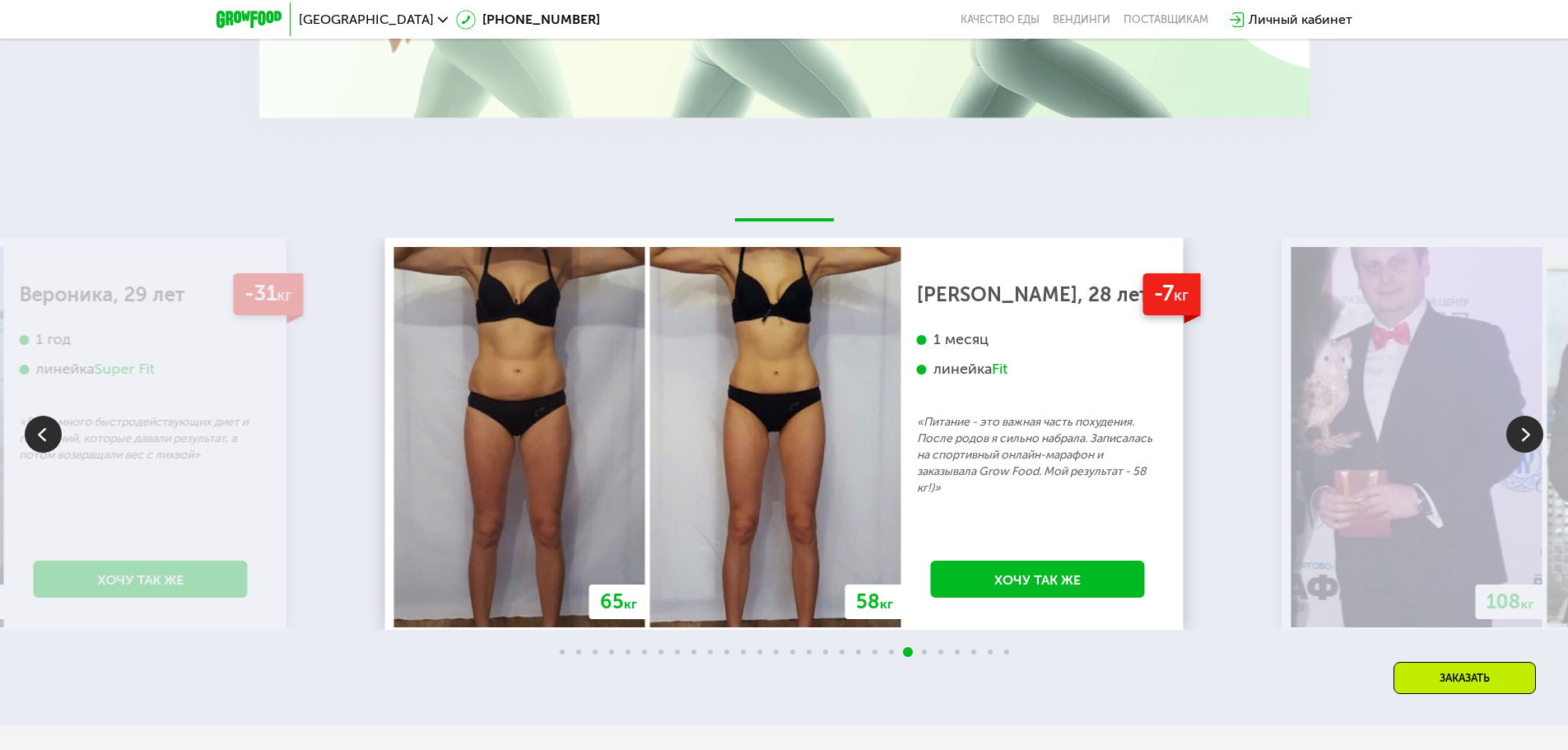
click at [1530, 450] on img at bounding box center [1525, 434] width 37 height 37
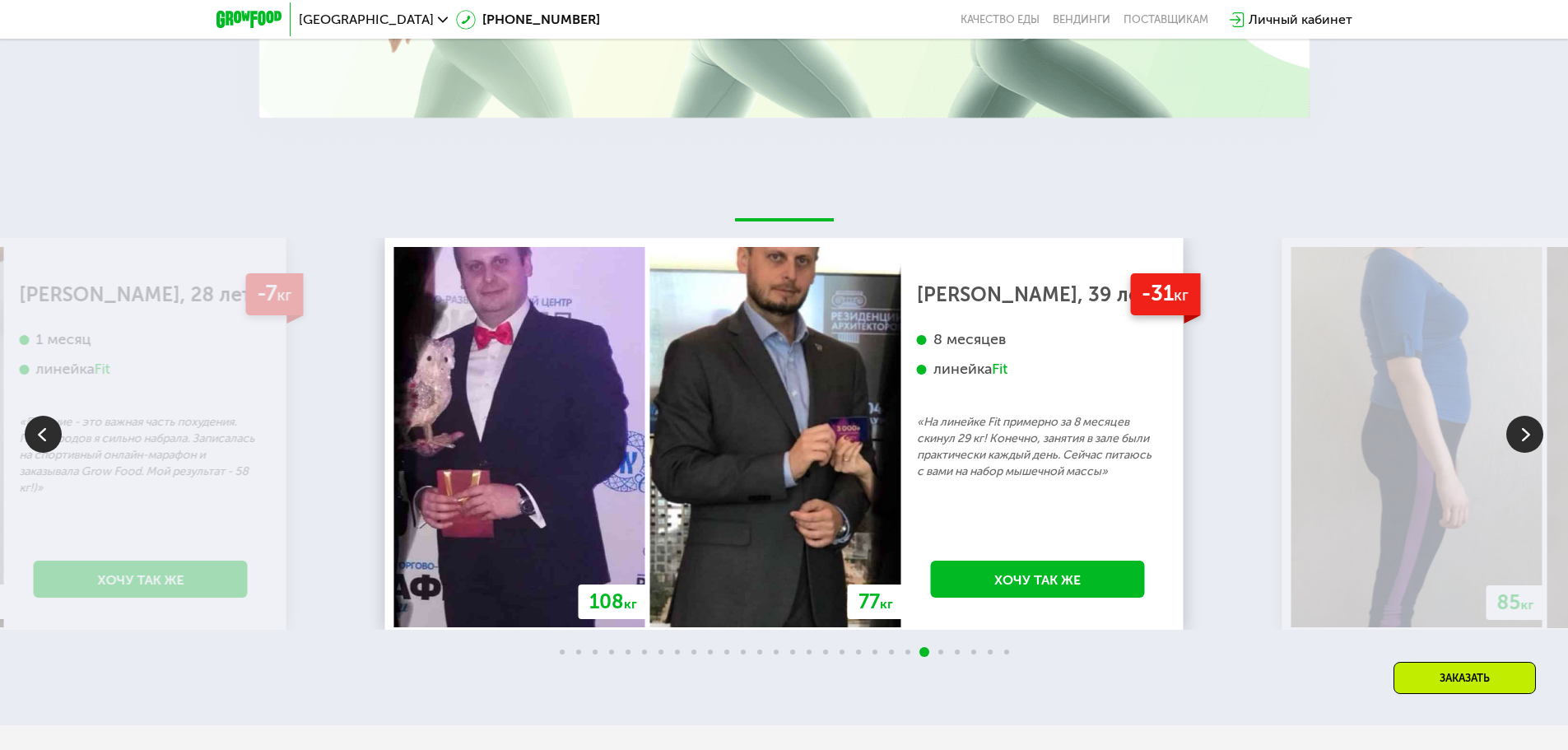
click at [1517, 431] on img at bounding box center [1525, 434] width 37 height 37
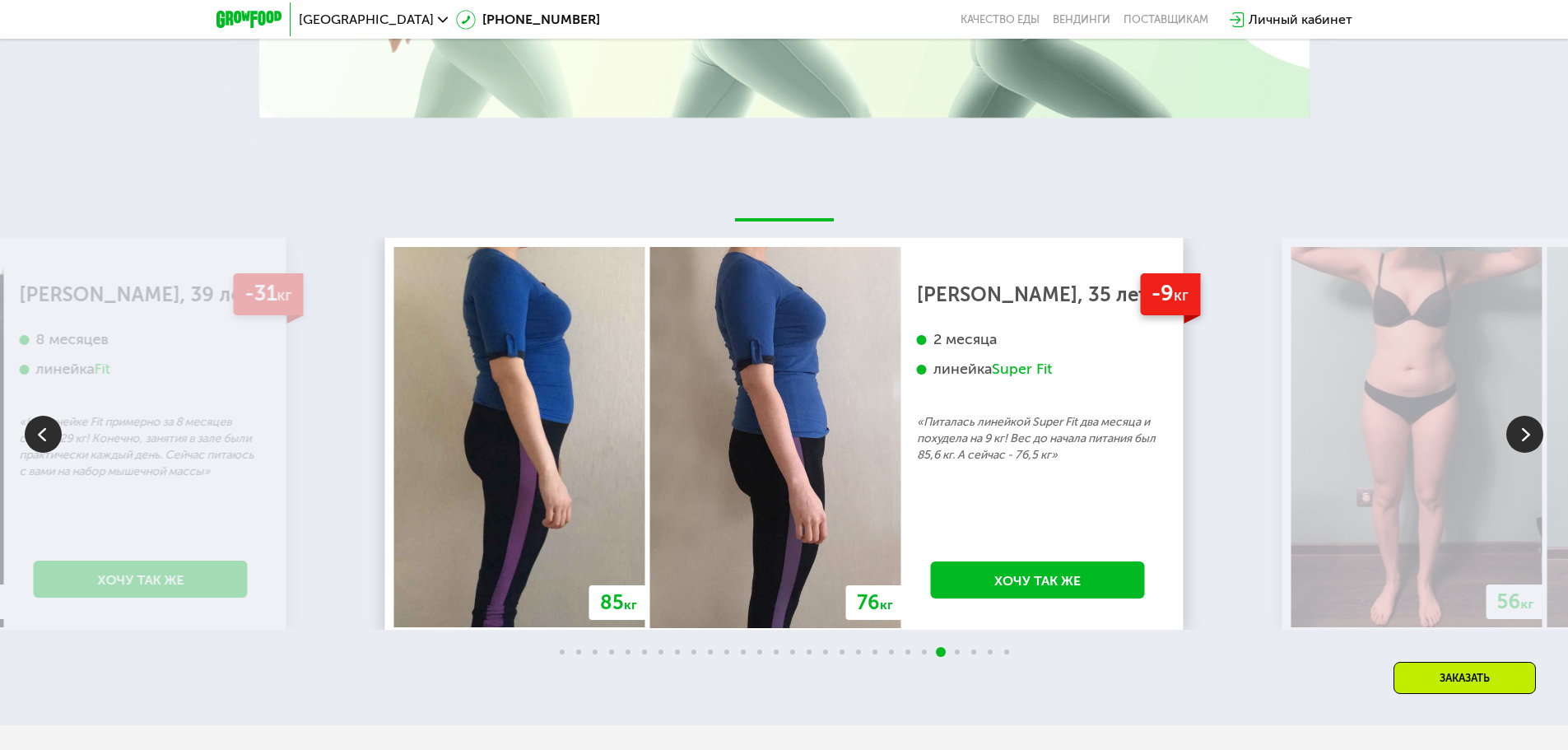
click at [1514, 431] on img at bounding box center [1525, 434] width 37 height 37
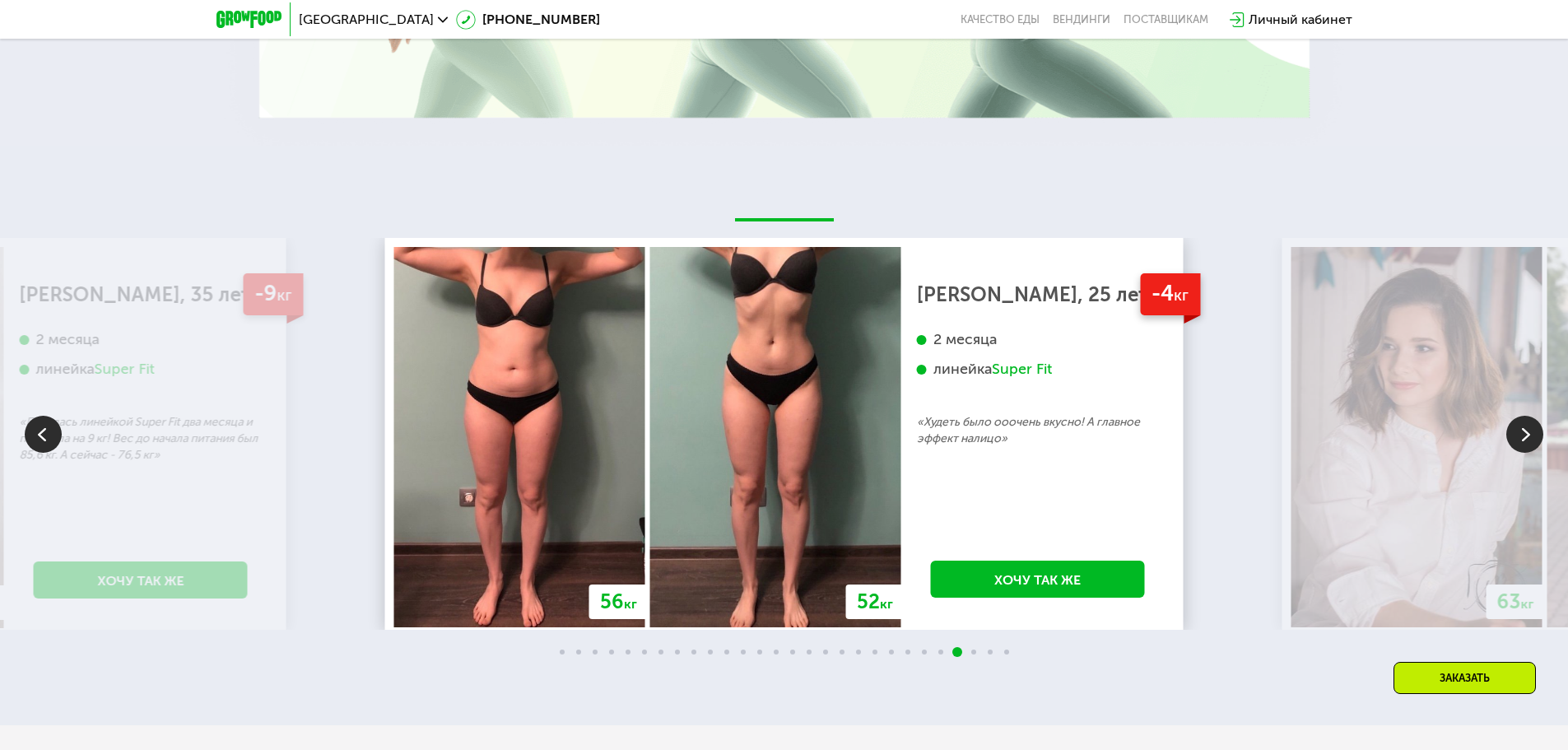
click at [1513, 431] on img at bounding box center [1525, 434] width 37 height 37
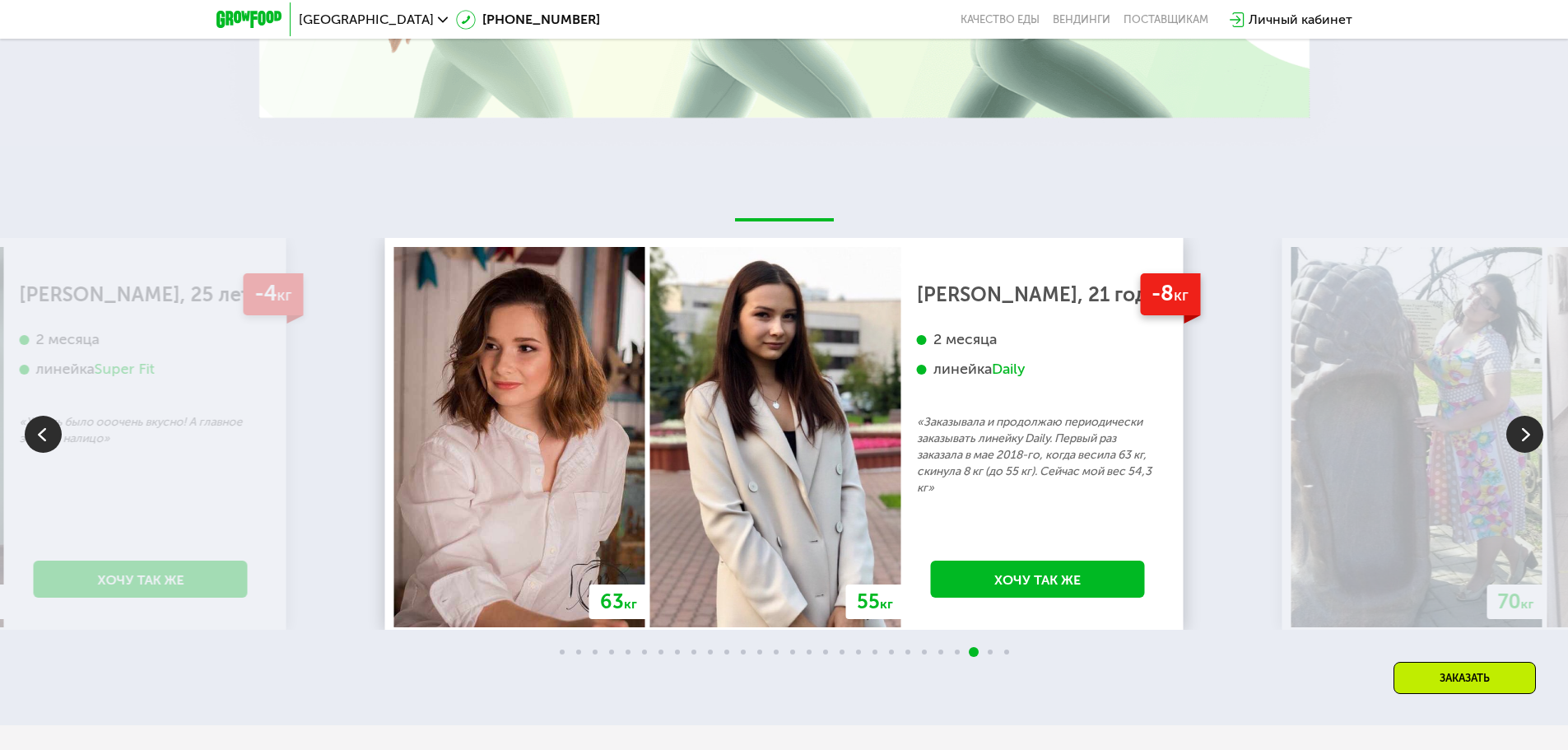
click at [1513, 431] on img at bounding box center [1525, 434] width 37 height 37
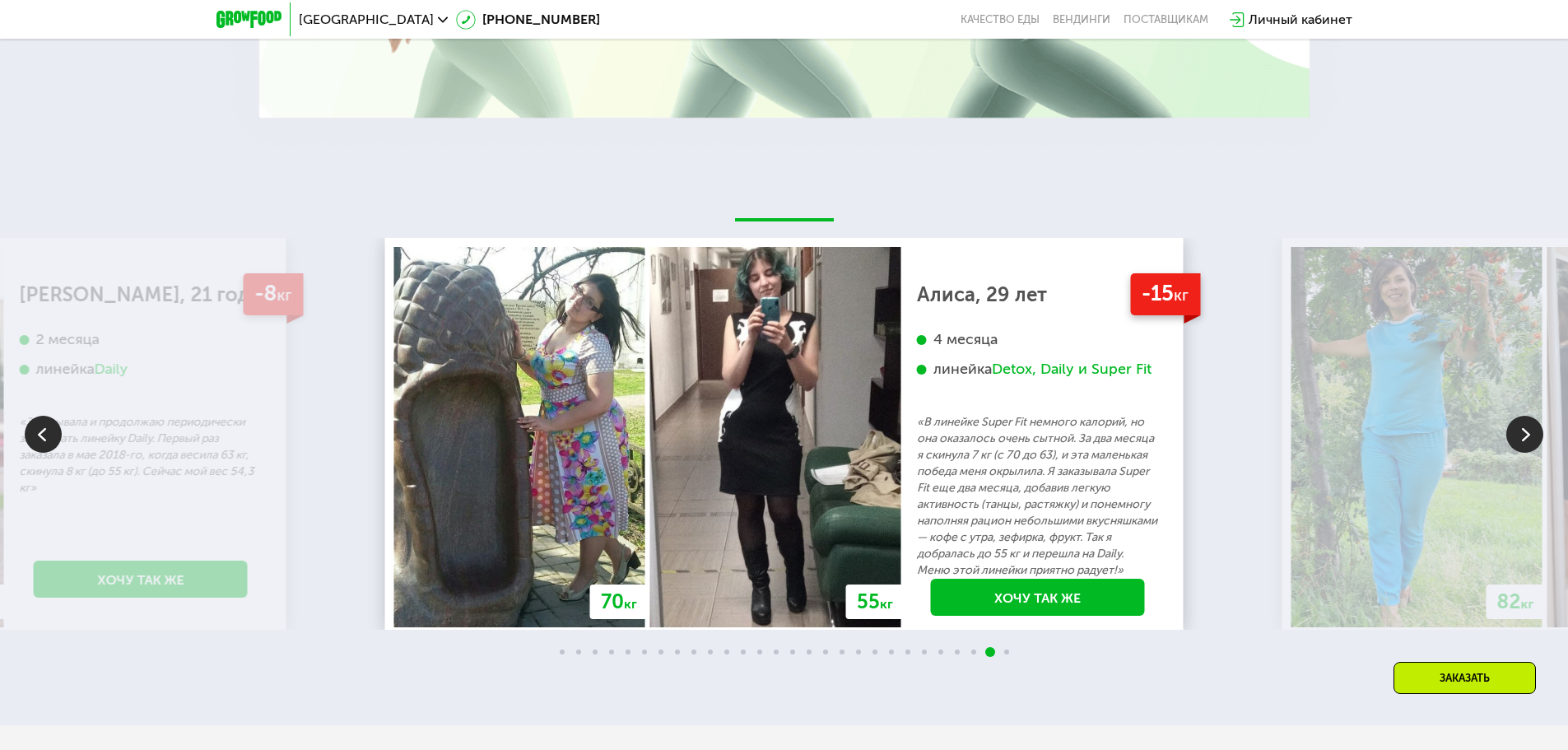
click at [1513, 431] on img at bounding box center [1525, 434] width 37 height 37
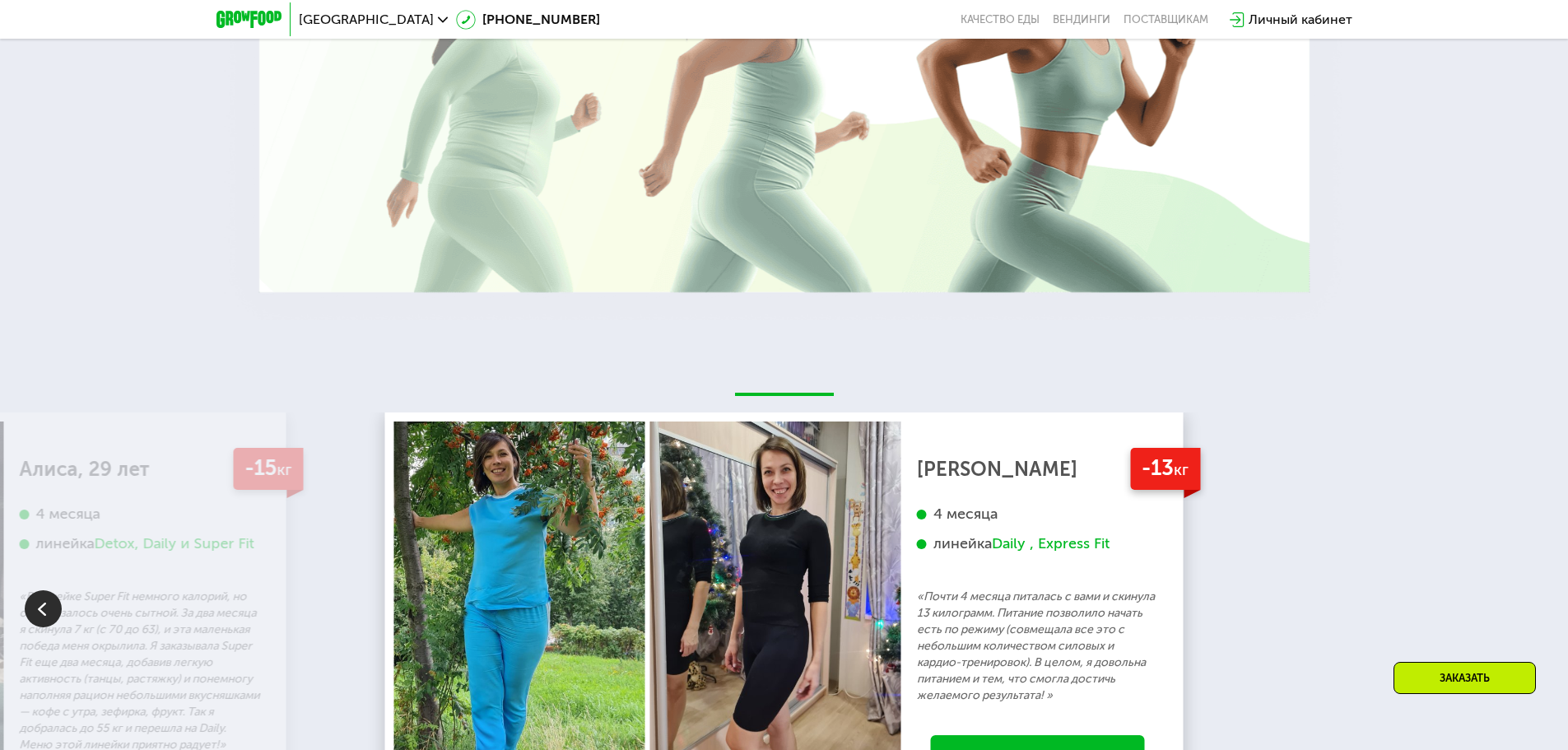
scroll to position [212, 0]
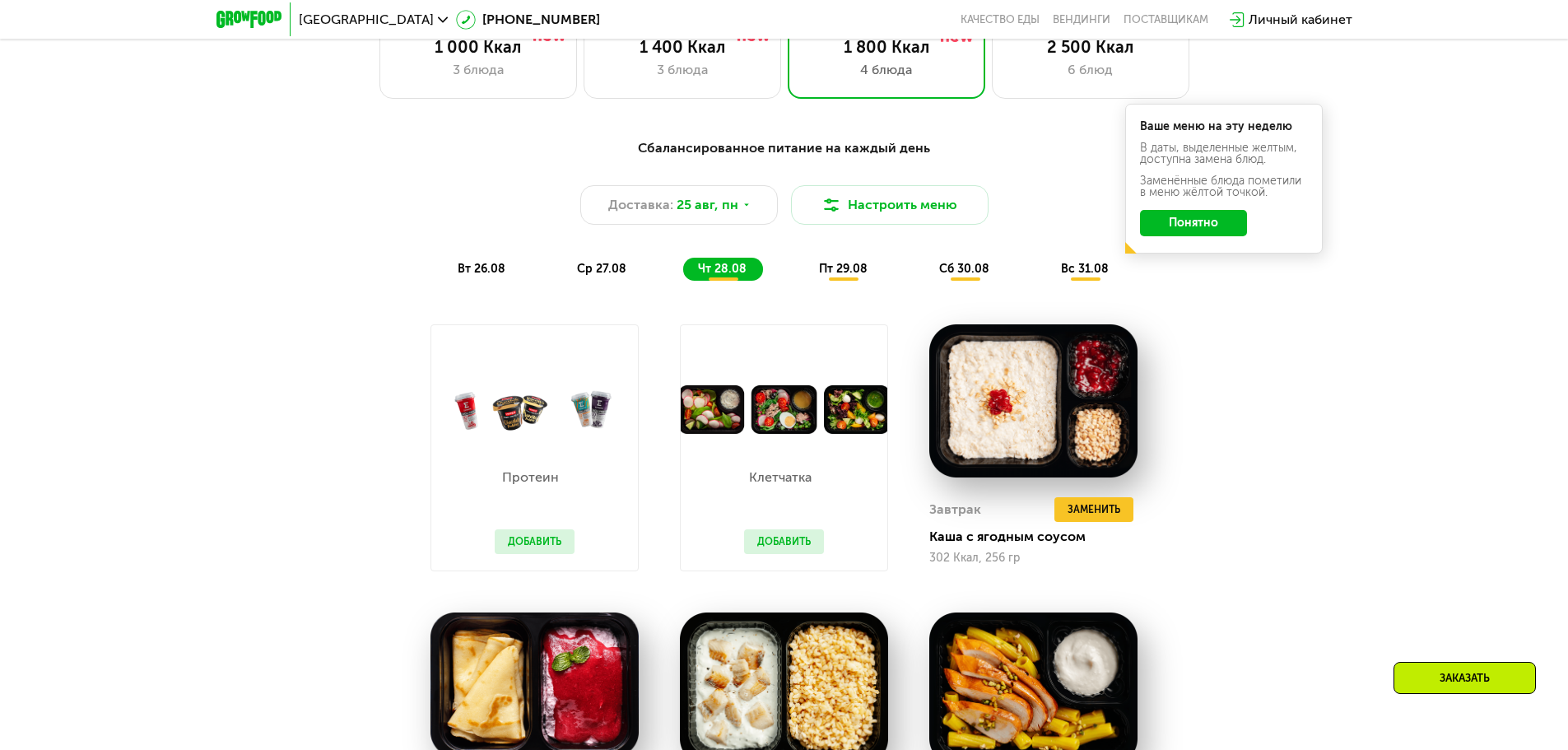
drag, startPoint x: 695, startPoint y: 591, endPoint x: 766, endPoint y: 87, distance: 509.0
